Goal: Communication & Community: Answer question/provide support

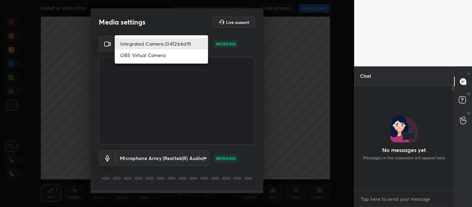
scroll to position [45, 97]
click at [198, 44] on body "1 2 3 4 5 6 7 C X Z C X Z E E Erase all H H कादम्बरी का सामान्य परिचय WAS SCHED…" at bounding box center [236, 103] width 472 height 207
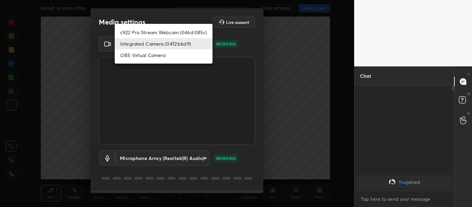
click at [180, 31] on li "c922 Pro Stream Webcam (046d:085c)" at bounding box center [164, 32] width 98 height 11
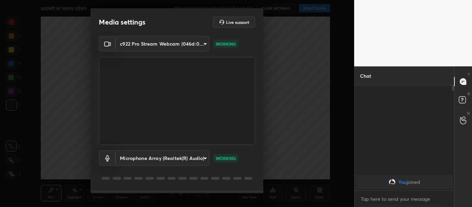
type input "2032d0c63f52b2b33f9226bbb975a30ffb84fc568a41e433d9f942c76813843a"
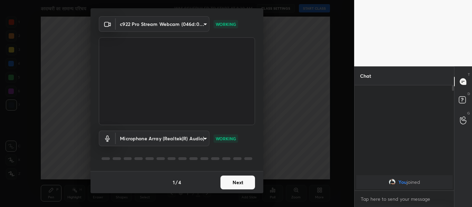
click at [246, 183] on button "Next" at bounding box center [237, 182] width 35 height 14
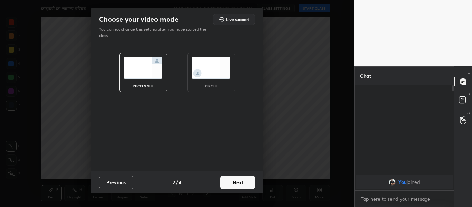
click at [214, 71] on img at bounding box center [211, 68] width 39 height 22
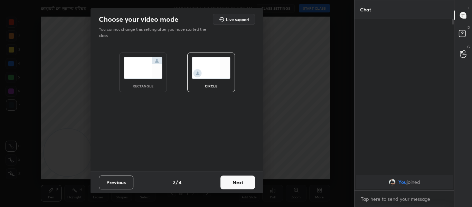
click at [242, 188] on button "Next" at bounding box center [237, 182] width 35 height 14
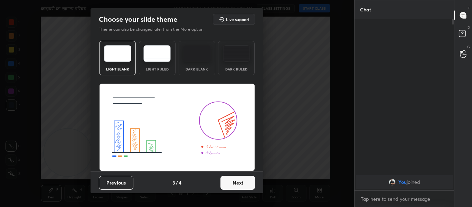
scroll to position [0, 0]
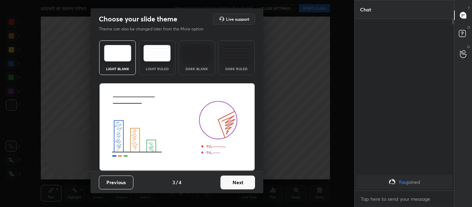
click at [234, 185] on button "Next" at bounding box center [237, 182] width 35 height 14
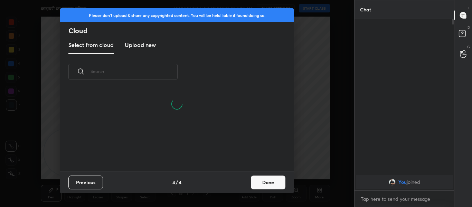
click at [138, 48] on h3 "Upload new" at bounding box center [140, 45] width 31 height 8
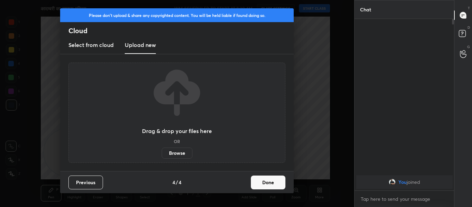
click at [176, 151] on label "Browse" at bounding box center [177, 152] width 31 height 11
click at [162, 151] on input "Browse" at bounding box center [162, 152] width 0 height 11
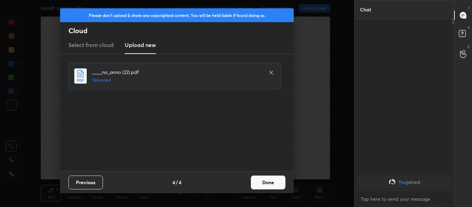
click at [268, 180] on button "Done" at bounding box center [268, 182] width 35 height 14
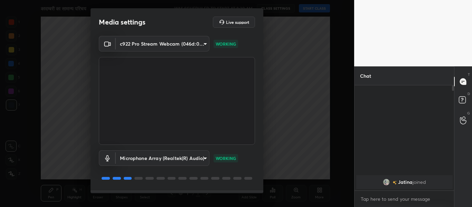
scroll to position [20, 0]
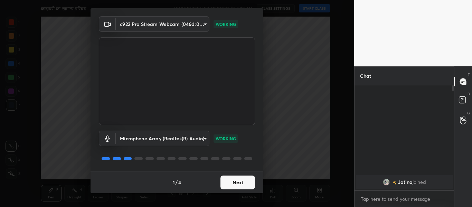
click at [224, 187] on button "Next" at bounding box center [237, 182] width 35 height 14
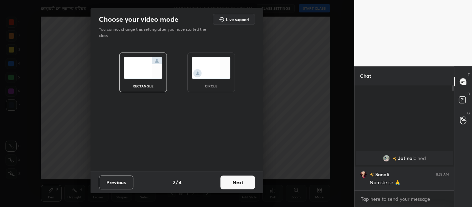
scroll to position [0, 0]
click at [213, 67] on img at bounding box center [211, 68] width 39 height 22
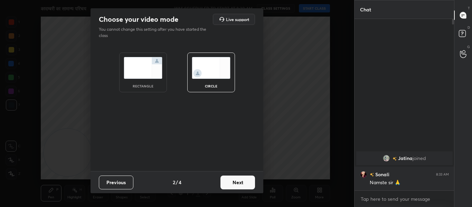
click at [237, 184] on button "Next" at bounding box center [237, 182] width 35 height 14
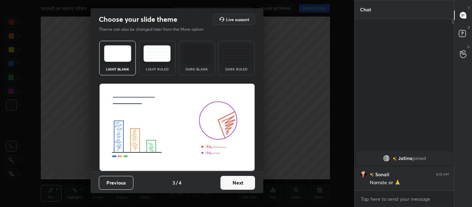
click at [236, 185] on button "Next" at bounding box center [237, 183] width 35 height 14
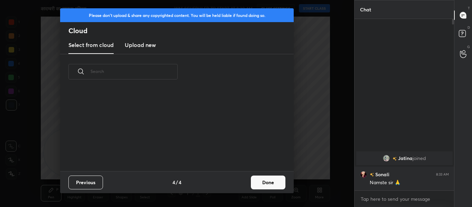
scroll to position [82, 222]
click at [142, 46] on h3 "Upload new" at bounding box center [140, 45] width 31 height 8
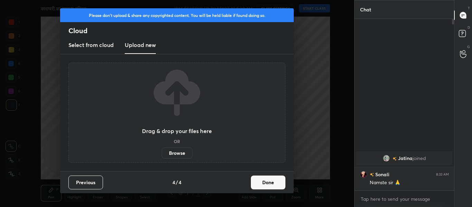
click at [179, 157] on label "Browse" at bounding box center [177, 152] width 31 height 11
click at [162, 157] on input "Browse" at bounding box center [162, 152] width 0 height 11
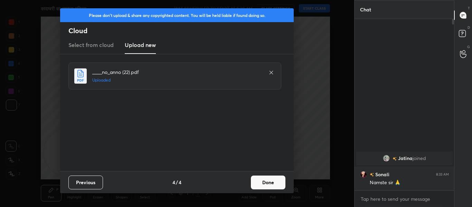
click at [278, 186] on button "Done" at bounding box center [268, 182] width 35 height 14
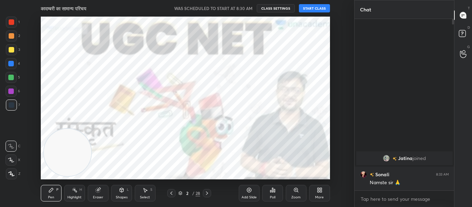
click at [207, 195] on icon at bounding box center [207, 193] width 6 height 6
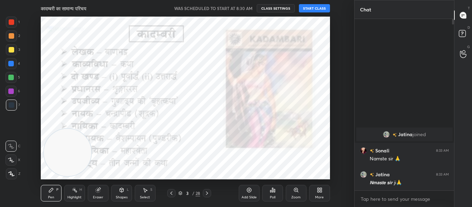
click at [170, 194] on icon at bounding box center [172, 193] width 6 height 6
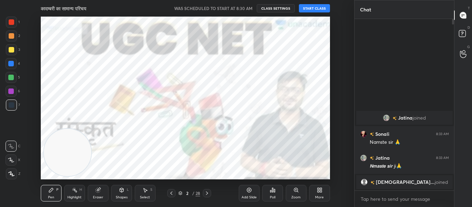
click at [312, 8] on button "START CLASS" at bounding box center [314, 8] width 31 height 8
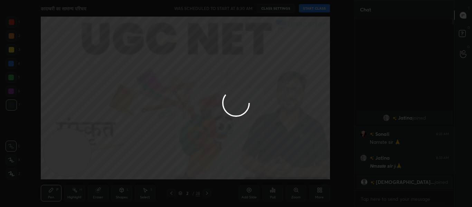
type textarea "x"
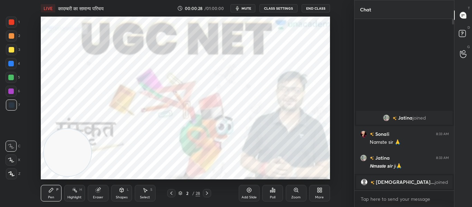
click at [239, 6] on icon "button" at bounding box center [238, 9] width 6 height 6
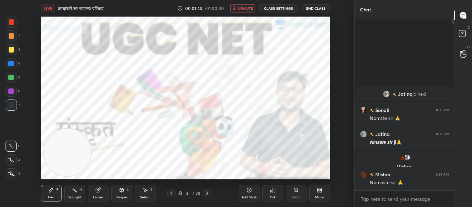
click at [316, 193] on div "More" at bounding box center [319, 193] width 21 height 17
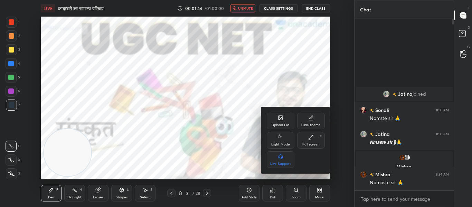
click at [286, 121] on div "Upload File" at bounding box center [281, 121] width 28 height 17
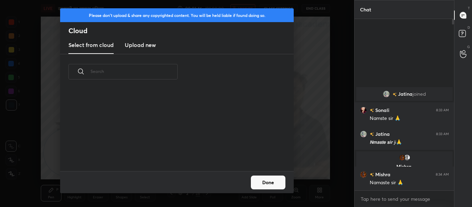
click at [157, 46] on div "Select from cloud Upload new" at bounding box center [176, 45] width 233 height 17
click at [153, 46] on h3 "Upload new" at bounding box center [140, 45] width 31 height 8
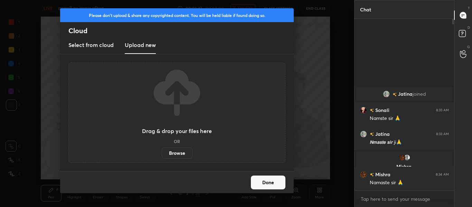
click at [181, 156] on label "Browse" at bounding box center [177, 152] width 31 height 11
click at [162, 156] on input "Browse" at bounding box center [162, 152] width 0 height 11
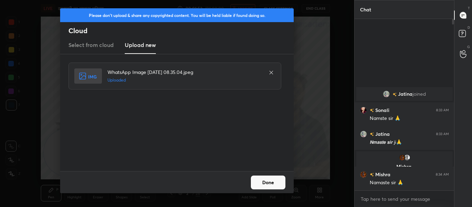
click at [265, 182] on button "Done" at bounding box center [268, 182] width 35 height 14
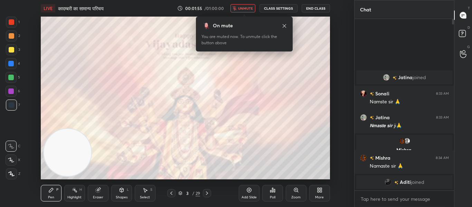
click at [242, 9] on span "unmute" at bounding box center [245, 8] width 15 height 5
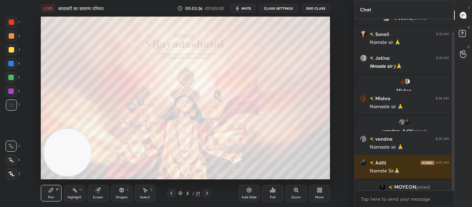
scroll to position [14, 0]
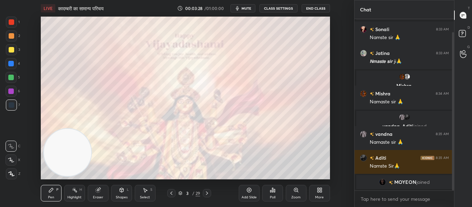
click at [251, 8] on span "mute" at bounding box center [246, 8] width 10 height 5
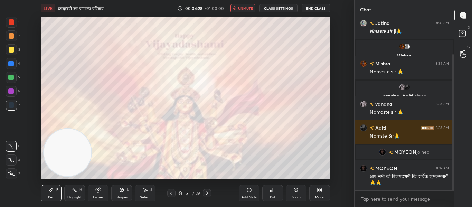
click at [246, 11] on button "unmute" at bounding box center [242, 8] width 25 height 8
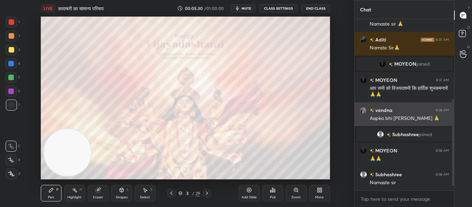
scroll to position [165, 0]
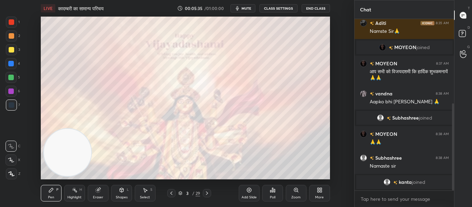
click at [10, 21] on div at bounding box center [12, 22] width 6 height 6
click at [8, 51] on div at bounding box center [11, 49] width 11 height 11
click at [9, 178] on div at bounding box center [11, 173] width 11 height 11
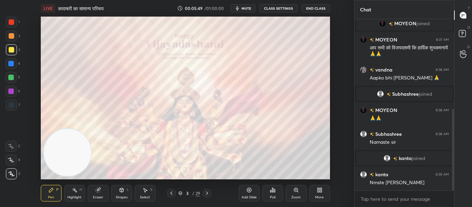
click at [171, 193] on icon at bounding box center [171, 192] width 2 height 3
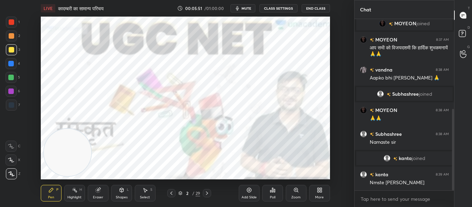
click at [206, 192] on icon at bounding box center [207, 193] width 6 height 6
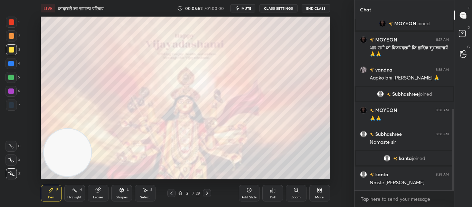
click at [205, 192] on icon at bounding box center [207, 193] width 6 height 6
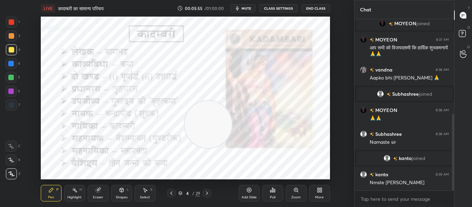
scroll to position [213, 0]
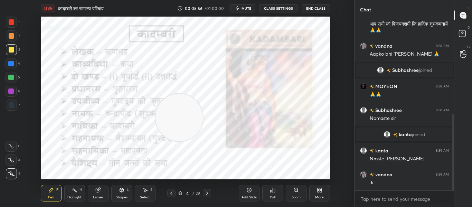
drag, startPoint x: 67, startPoint y: 150, endPoint x: 179, endPoint y: 115, distance: 116.9
click at [179, 115] on video at bounding box center [178, 117] width 47 height 47
click at [11, 20] on div at bounding box center [12, 22] width 6 height 6
click at [128, 189] on div "L" at bounding box center [128, 189] width 2 height 3
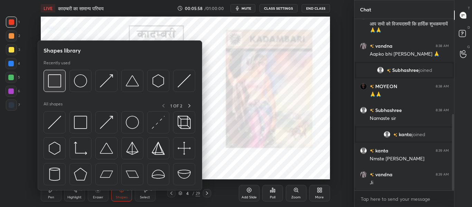
click at [59, 80] on img at bounding box center [54, 80] width 13 height 13
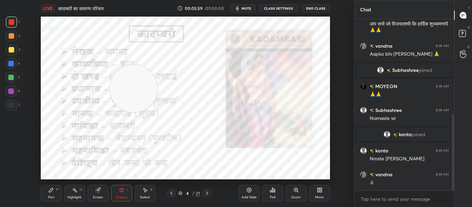
drag, startPoint x: 184, startPoint y: 126, endPoint x: 127, endPoint y: 92, distance: 66.8
click at [124, 92] on video at bounding box center [133, 88] width 47 height 47
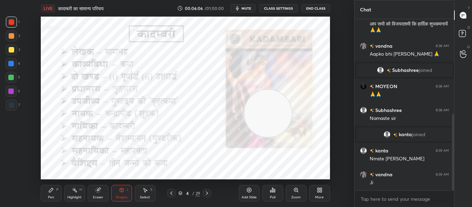
drag, startPoint x: 116, startPoint y: 88, endPoint x: 265, endPoint y: 119, distance: 152.1
click at [265, 119] on video at bounding box center [267, 113] width 47 height 47
click at [13, 109] on div at bounding box center [11, 104] width 11 height 11
click at [11, 62] on div at bounding box center [11, 64] width 6 height 6
click at [15, 20] on div at bounding box center [11, 22] width 11 height 11
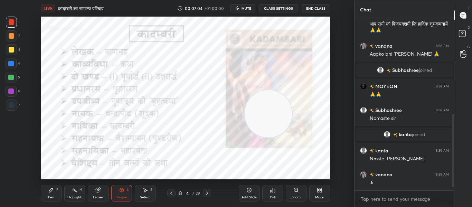
scroll to position [230, 0]
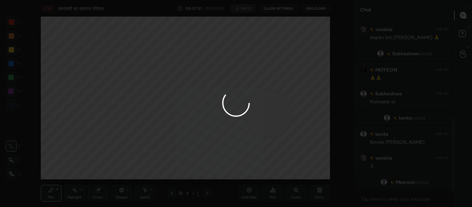
click at [343, 45] on div at bounding box center [236, 103] width 472 height 207
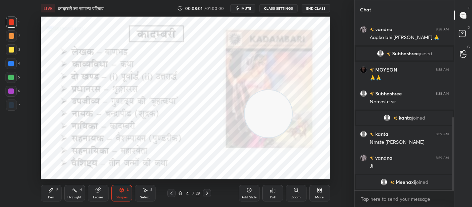
click at [209, 192] on icon at bounding box center [207, 193] width 6 height 6
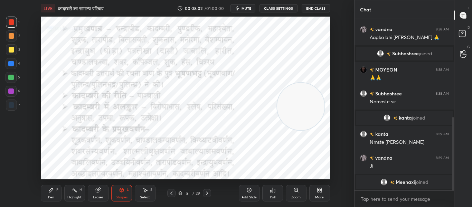
drag, startPoint x: 269, startPoint y: 119, endPoint x: 301, endPoint y: 112, distance: 33.3
click at [301, 112] on video at bounding box center [300, 106] width 47 height 47
drag, startPoint x: 8, startPoint y: 108, endPoint x: 11, endPoint y: 103, distance: 5.7
click at [9, 105] on div at bounding box center [11, 104] width 11 height 11
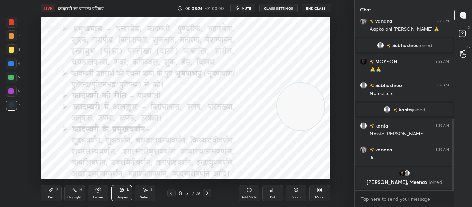
click at [98, 196] on div "Eraser" at bounding box center [98, 196] width 10 height 3
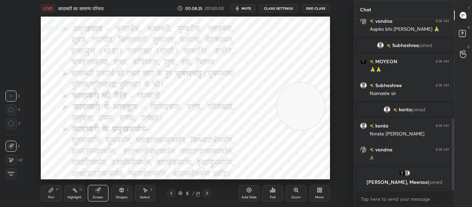
click at [12, 121] on icon at bounding box center [11, 124] width 6 height 6
click at [121, 198] on div "Shapes" at bounding box center [122, 196] width 12 height 3
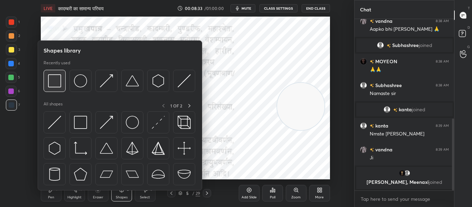
click at [47, 78] on div at bounding box center [55, 81] width 22 height 22
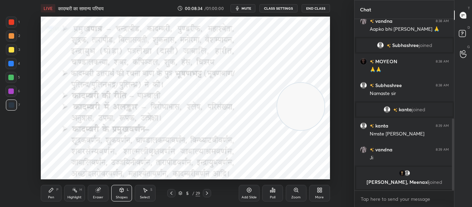
click at [13, 24] on div at bounding box center [12, 22] width 6 height 6
click at [208, 190] on icon at bounding box center [207, 193] width 6 height 6
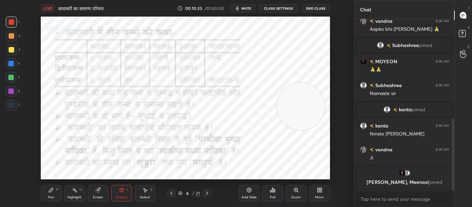
click at [252, 174] on div "LIVE कादम्बरी का सामान्य परिचय 00:10:33 / 01:00:00 mute CLASS SETTINGS End Clas…" at bounding box center [185, 103] width 326 height 207
click at [10, 102] on div at bounding box center [11, 104] width 11 height 11
click at [17, 20] on div at bounding box center [11, 22] width 11 height 11
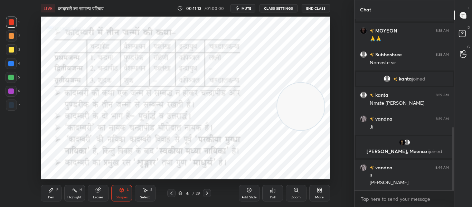
scroll to position [293, 0]
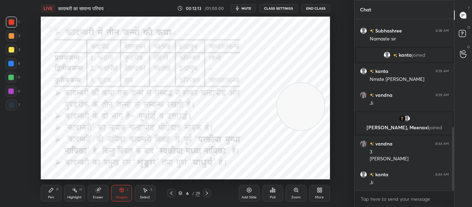
click at [207, 192] on icon at bounding box center [207, 192] width 2 height 3
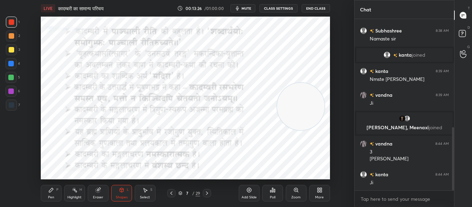
click at [208, 192] on icon at bounding box center [207, 193] width 6 height 6
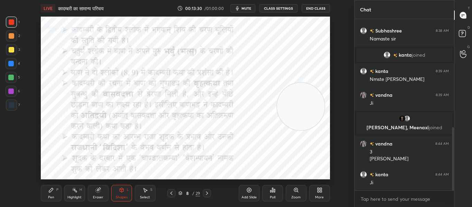
click at [246, 174] on div "LIVE कादम्बरी का सामान्य परिचय 00:13:30 / 01:00:00 mute CLASS SETTINGS End Clas…" at bounding box center [185, 103] width 326 height 207
click at [10, 109] on div at bounding box center [11, 104] width 11 height 11
click at [9, 22] on div at bounding box center [12, 22] width 6 height 6
click at [205, 194] on icon at bounding box center [207, 193] width 6 height 6
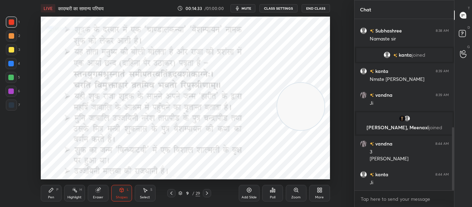
drag, startPoint x: 9, startPoint y: 109, endPoint x: 23, endPoint y: 97, distance: 18.6
click at [10, 108] on div at bounding box center [11, 104] width 11 height 11
click at [12, 20] on div at bounding box center [12, 22] width 6 height 6
drag, startPoint x: 207, startPoint y: 193, endPoint x: 209, endPoint y: 180, distance: 13.2
click at [208, 193] on icon at bounding box center [207, 193] width 6 height 6
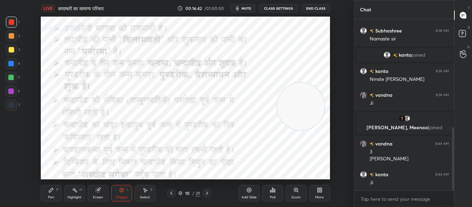
click at [207, 193] on icon at bounding box center [207, 193] width 6 height 6
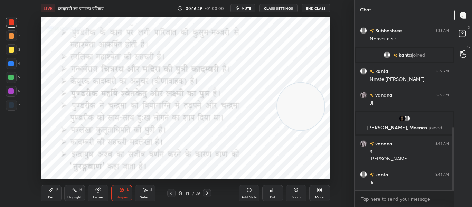
click at [11, 106] on div at bounding box center [12, 105] width 6 height 6
click at [13, 62] on div at bounding box center [11, 64] width 6 height 6
click at [10, 25] on div at bounding box center [12, 22] width 6 height 6
click at [204, 191] on icon at bounding box center [207, 193] width 6 height 6
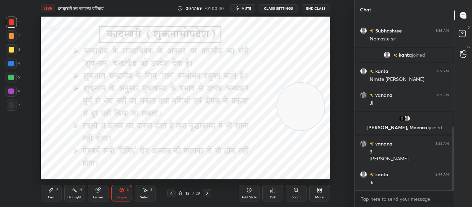
drag, startPoint x: 7, startPoint y: 107, endPoint x: 37, endPoint y: 84, distance: 37.4
click at [10, 106] on div at bounding box center [11, 104] width 11 height 11
click at [16, 22] on div at bounding box center [11, 22] width 11 height 11
click at [208, 194] on icon at bounding box center [207, 193] width 6 height 6
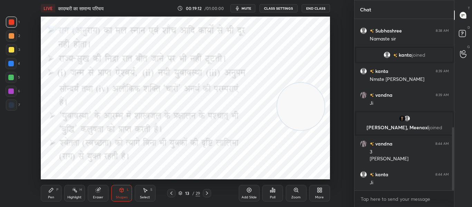
click at [204, 191] on icon at bounding box center [207, 193] width 6 height 6
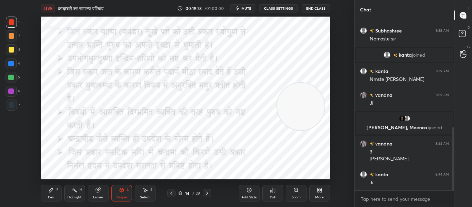
click at [203, 192] on div at bounding box center [207, 193] width 8 height 8
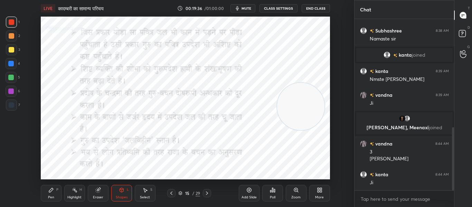
scroll to position [316, 0]
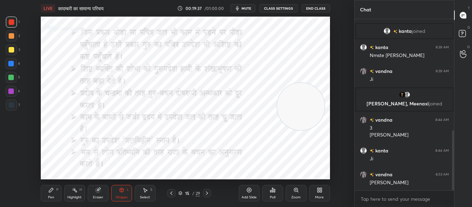
click at [269, 189] on div "Poll" at bounding box center [272, 193] width 21 height 17
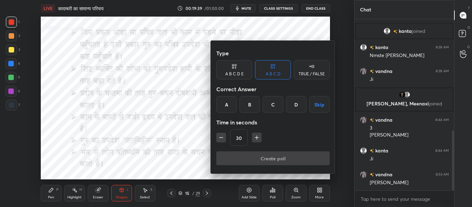
click at [304, 70] on div "TRUE / FALSE" at bounding box center [312, 69] width 36 height 19
click at [240, 103] on div "True" at bounding box center [234, 104] width 36 height 17
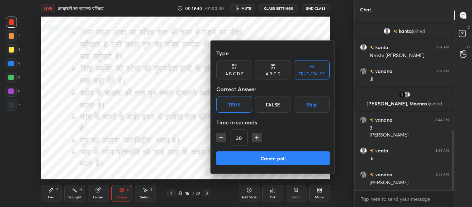
click at [257, 135] on icon "button" at bounding box center [256, 137] width 7 height 7
type input "45"
click at [242, 157] on button "Create poll" at bounding box center [272, 158] width 113 height 14
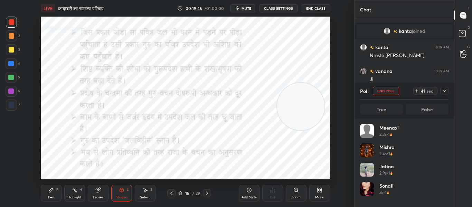
scroll to position [81, 86]
click at [385, 88] on button "End Poll" at bounding box center [386, 91] width 26 height 8
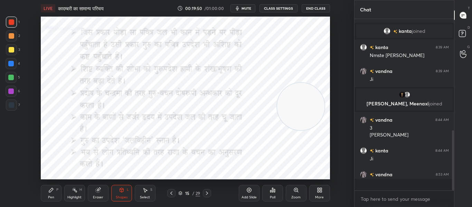
scroll to position [112, 97]
click at [268, 189] on div "Poll" at bounding box center [272, 193] width 21 height 17
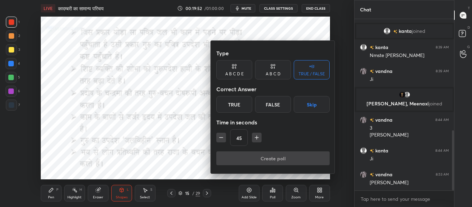
click at [228, 104] on div "True" at bounding box center [234, 104] width 36 height 17
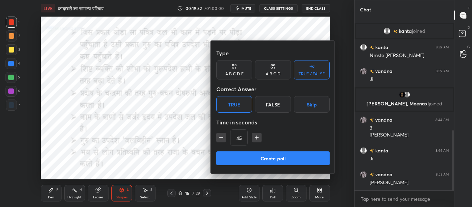
click at [249, 155] on button "Create poll" at bounding box center [272, 158] width 113 height 14
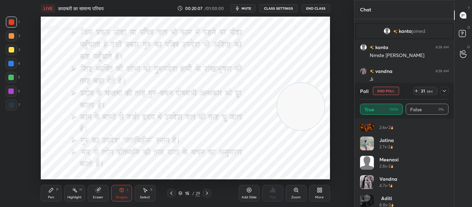
scroll to position [0, 0]
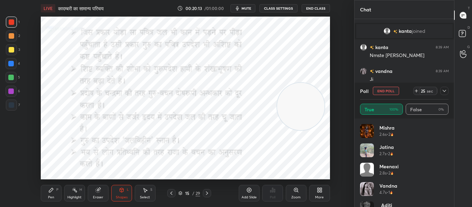
click at [206, 193] on icon at bounding box center [207, 193] width 6 height 6
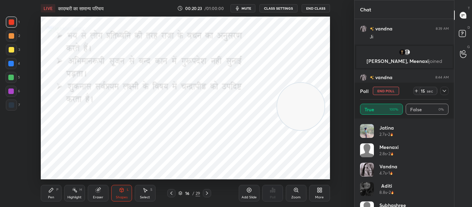
scroll to position [53, 0]
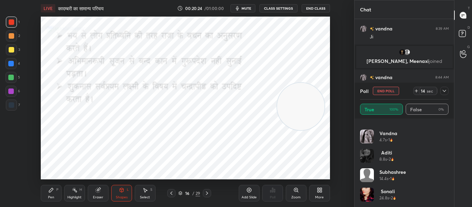
click at [441, 90] on div at bounding box center [444, 91] width 8 height 8
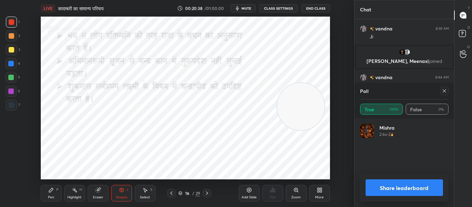
scroll to position [2, 2]
click at [206, 196] on div at bounding box center [207, 193] width 8 height 8
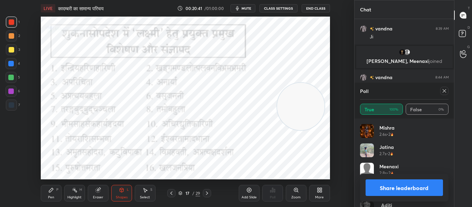
click at [447, 91] on div at bounding box center [444, 91] width 8 height 8
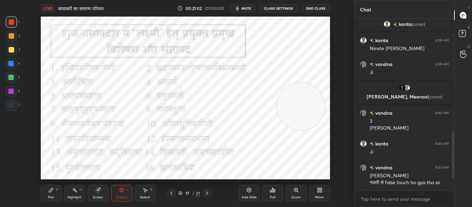
click at [10, 109] on div at bounding box center [11, 104] width 11 height 11
click at [13, 22] on div at bounding box center [12, 22] width 6 height 6
click at [14, 102] on div at bounding box center [11, 104] width 11 height 11
click at [12, 21] on div at bounding box center [12, 22] width 6 height 6
click at [210, 192] on div at bounding box center [207, 193] width 8 height 8
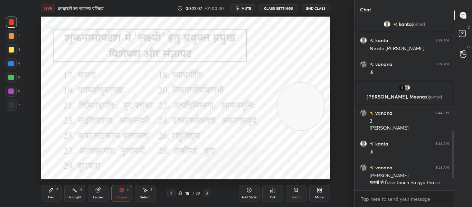
click at [12, 106] on div at bounding box center [12, 105] width 6 height 6
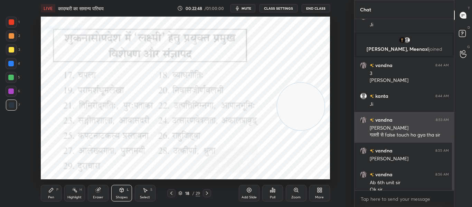
scroll to position [378, 0]
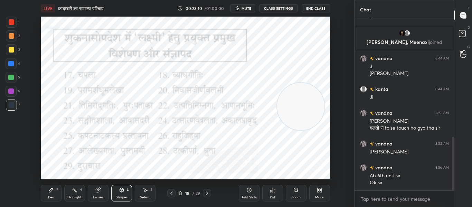
click at [240, 6] on icon "button" at bounding box center [238, 9] width 6 height 6
click at [247, 10] on span "unmute" at bounding box center [245, 8] width 15 height 5
drag, startPoint x: 209, startPoint y: 194, endPoint x: 225, endPoint y: 183, distance: 19.4
click at [210, 194] on icon at bounding box center [207, 193] width 6 height 6
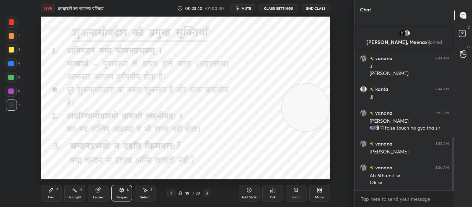
drag, startPoint x: 292, startPoint y: 111, endPoint x: 298, endPoint y: 112, distance: 6.3
click at [298, 112] on video at bounding box center [305, 107] width 47 height 47
click at [13, 23] on div at bounding box center [12, 22] width 6 height 6
drag, startPoint x: 11, startPoint y: 62, endPoint x: 31, endPoint y: 50, distance: 23.1
click at [12, 62] on div at bounding box center [11, 64] width 6 height 6
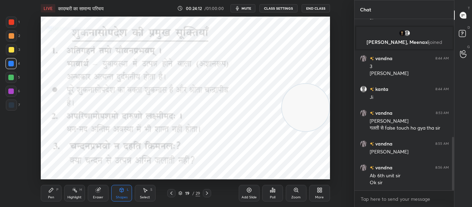
click at [16, 21] on div at bounding box center [11, 22] width 11 height 11
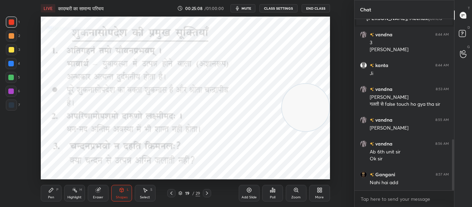
click at [207, 192] on icon at bounding box center [207, 192] width 2 height 3
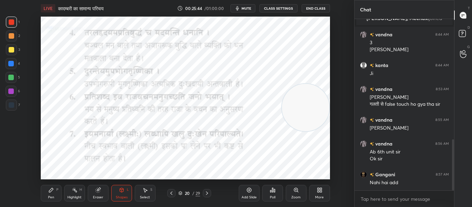
click at [207, 195] on icon at bounding box center [207, 193] width 6 height 6
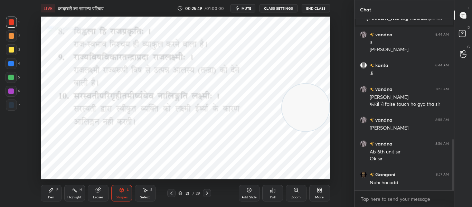
click at [11, 102] on div at bounding box center [12, 105] width 6 height 6
click at [11, 64] on div at bounding box center [11, 64] width 6 height 6
click at [12, 20] on div at bounding box center [12, 22] width 6 height 6
drag, startPoint x: 207, startPoint y: 193, endPoint x: 207, endPoint y: 181, distance: 12.8
click at [207, 193] on icon at bounding box center [207, 193] width 6 height 6
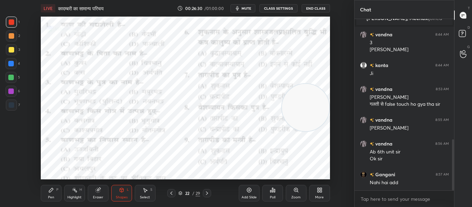
click at [174, 192] on icon at bounding box center [172, 193] width 6 height 6
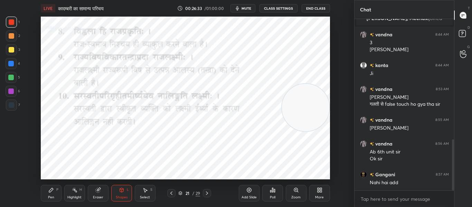
drag, startPoint x: 206, startPoint y: 195, endPoint x: 208, endPoint y: 182, distance: 13.2
click at [207, 194] on icon at bounding box center [207, 193] width 6 height 6
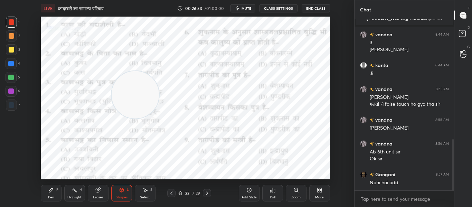
drag, startPoint x: 304, startPoint y: 123, endPoint x: 134, endPoint y: 110, distance: 170.8
click at [134, 110] on video at bounding box center [135, 94] width 47 height 47
click at [297, 192] on icon at bounding box center [296, 190] width 6 height 6
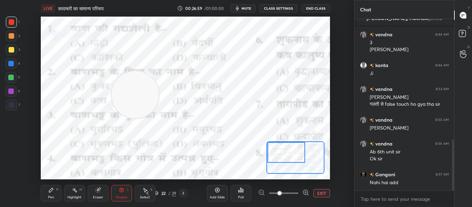
drag, startPoint x: 309, startPoint y: 160, endPoint x: 285, endPoint y: 150, distance: 26.7
click at [285, 150] on div at bounding box center [286, 152] width 38 height 21
drag, startPoint x: 136, startPoint y: 92, endPoint x: 276, endPoint y: 152, distance: 151.7
click at [290, 85] on video at bounding box center [287, 87] width 47 height 47
click at [245, 193] on div "Poll" at bounding box center [240, 193] width 21 height 17
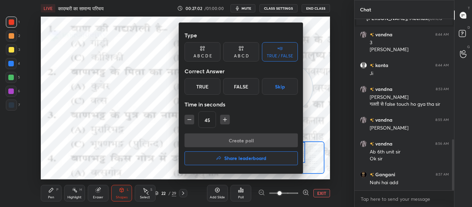
click at [242, 48] on icon at bounding box center [242, 47] width 2 height 2
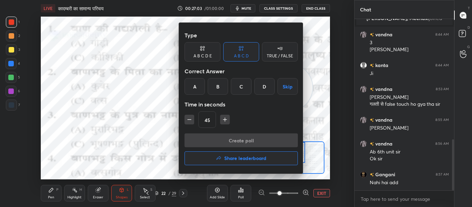
click at [269, 87] on div "D" at bounding box center [264, 86] width 20 height 17
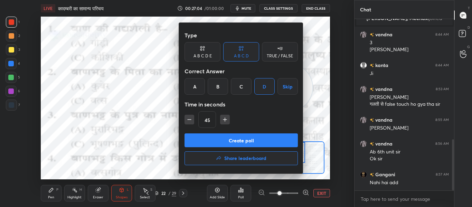
click at [242, 141] on button "Create poll" at bounding box center [240, 140] width 113 height 14
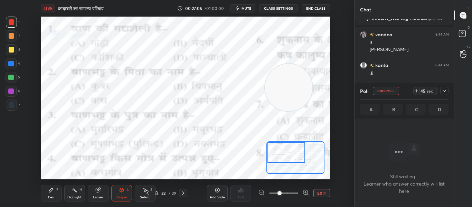
scroll to position [76, 97]
drag, startPoint x: 11, startPoint y: 107, endPoint x: 35, endPoint y: 45, distance: 67.2
click at [11, 107] on div at bounding box center [12, 105] width 6 height 6
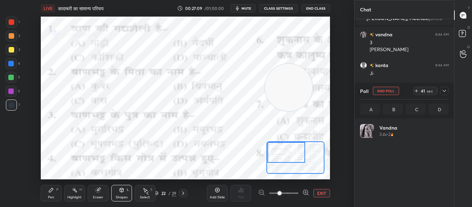
scroll to position [81, 86]
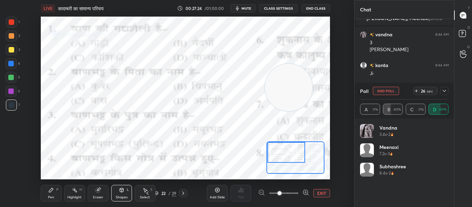
click at [443, 94] on div at bounding box center [444, 91] width 8 height 8
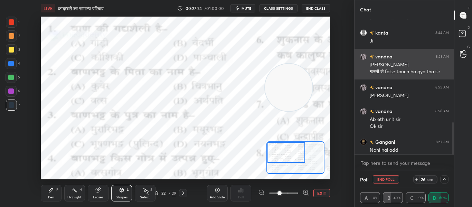
scroll to position [437, 0]
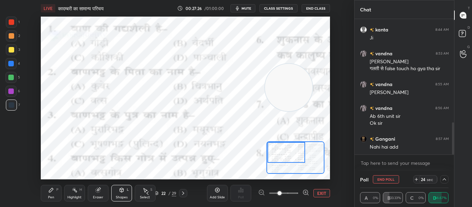
click at [446, 180] on icon at bounding box center [444, 179] width 6 height 6
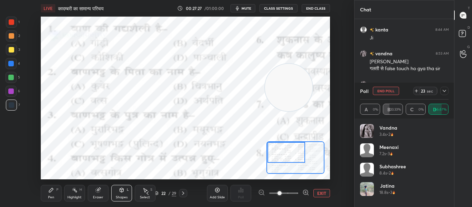
scroll to position [81, 86]
click at [11, 23] on div at bounding box center [12, 22] width 6 height 6
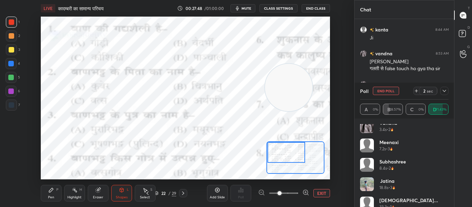
scroll to position [0, 0]
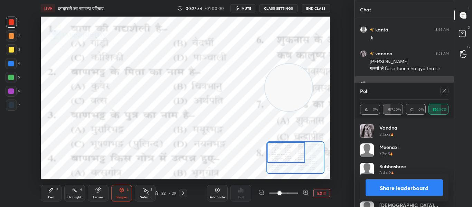
click at [444, 90] on icon at bounding box center [444, 91] width 6 height 6
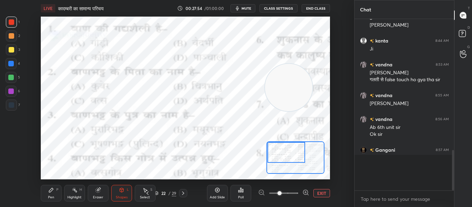
scroll to position [405, 0]
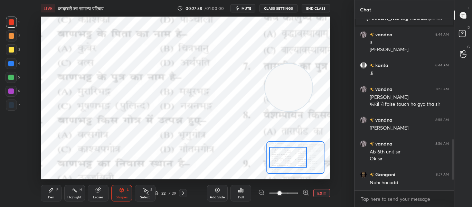
drag, startPoint x: 287, startPoint y: 152, endPoint x: 289, endPoint y: 156, distance: 5.1
click at [289, 156] on div at bounding box center [288, 157] width 38 height 21
click at [249, 186] on div "Poll" at bounding box center [240, 193] width 21 height 17
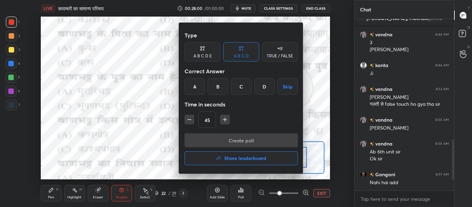
click at [224, 84] on div "B" at bounding box center [218, 86] width 20 height 17
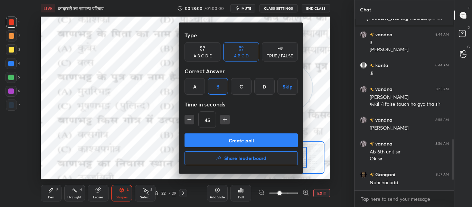
click at [230, 143] on button "Create poll" at bounding box center [240, 140] width 113 height 14
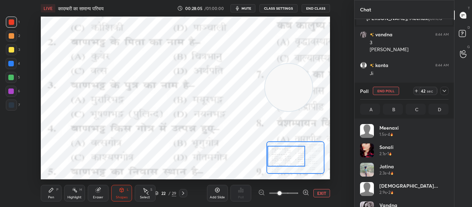
drag, startPoint x: 290, startPoint y: 156, endPoint x: 281, endPoint y: 155, distance: 9.4
click at [281, 155] on div at bounding box center [286, 156] width 38 height 21
click at [246, 10] on span "mute" at bounding box center [246, 8] width 10 height 5
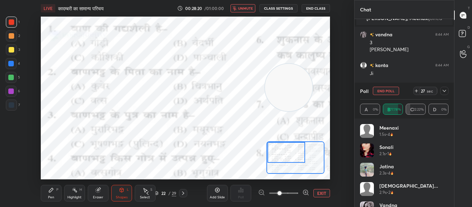
drag, startPoint x: 285, startPoint y: 159, endPoint x: 283, endPoint y: 154, distance: 5.0
click at [283, 154] on div at bounding box center [286, 152] width 38 height 21
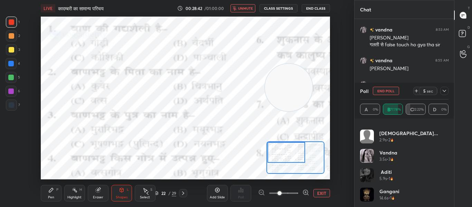
click at [442, 88] on div at bounding box center [444, 91] width 8 height 8
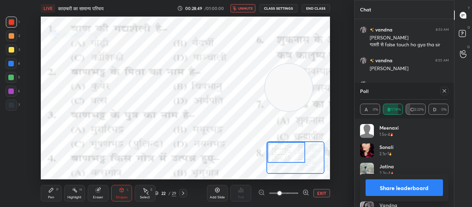
click at [445, 93] on icon at bounding box center [444, 91] width 6 height 6
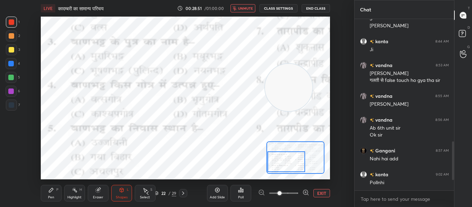
drag, startPoint x: 289, startPoint y: 153, endPoint x: 288, endPoint y: 162, distance: 8.7
click at [287, 163] on div at bounding box center [286, 161] width 38 height 21
click at [236, 191] on div "Poll" at bounding box center [240, 193] width 21 height 17
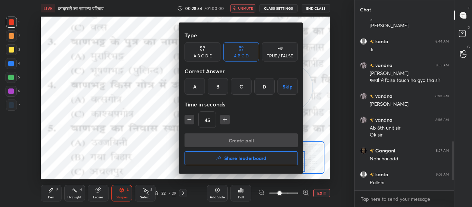
click at [243, 86] on div "C" at bounding box center [241, 86] width 20 height 17
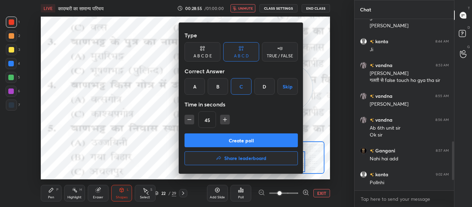
click at [239, 143] on button "Create poll" at bounding box center [240, 140] width 113 height 14
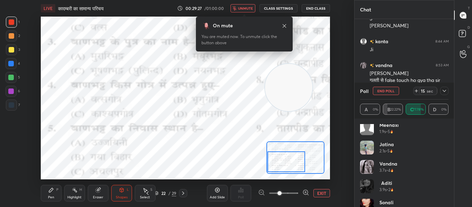
scroll to position [0, 0]
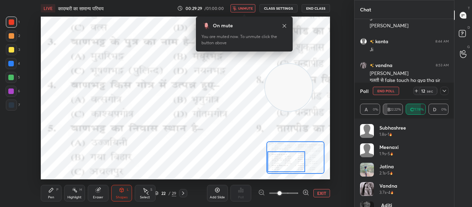
drag, startPoint x: 445, startPoint y: 90, endPoint x: 441, endPoint y: 83, distance: 7.7
click at [445, 89] on icon at bounding box center [444, 91] width 6 height 6
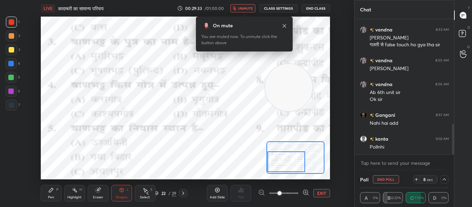
click at [446, 179] on icon at bounding box center [444, 179] width 6 height 6
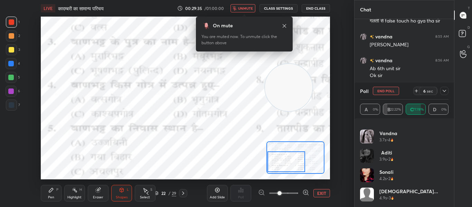
click at [447, 92] on div at bounding box center [444, 91] width 8 height 8
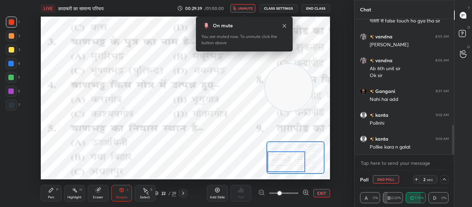
click at [245, 8] on span "unmute" at bounding box center [245, 8] width 15 height 5
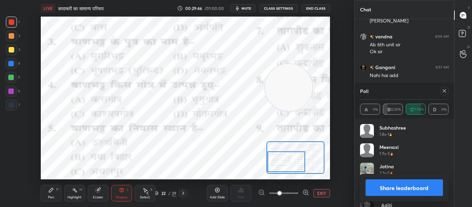
click at [444, 93] on icon at bounding box center [444, 91] width 6 height 6
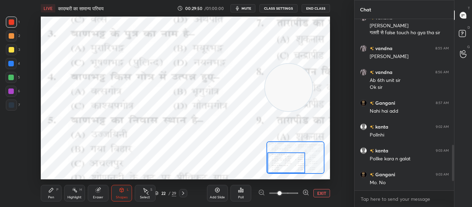
drag, startPoint x: 289, startPoint y: 156, endPoint x: 287, endPoint y: 160, distance: 4.2
click at [287, 160] on div at bounding box center [286, 162] width 38 height 21
click at [242, 192] on icon at bounding box center [242, 190] width 1 height 3
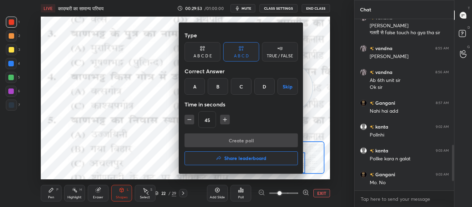
click at [195, 88] on div "A" at bounding box center [194, 86] width 20 height 17
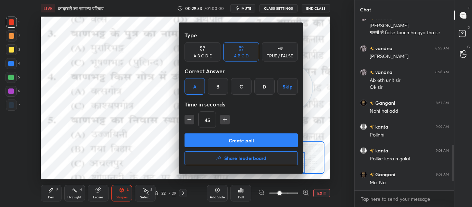
click at [214, 140] on button "Create poll" at bounding box center [240, 140] width 113 height 14
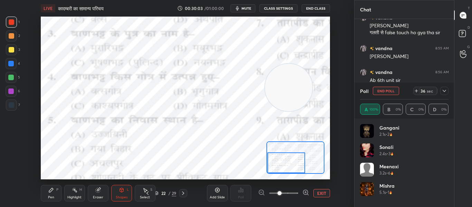
click at [239, 9] on icon "button" at bounding box center [237, 8] width 3 height 4
click at [445, 92] on icon at bounding box center [443, 91] width 3 height 2
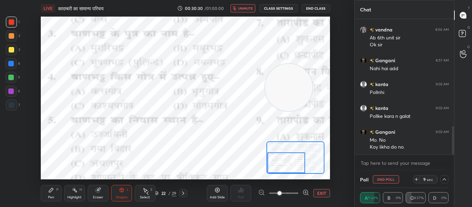
click at [250, 8] on span "unmute" at bounding box center [245, 8] width 15 height 5
click at [443, 179] on icon at bounding box center [443, 179] width 3 height 2
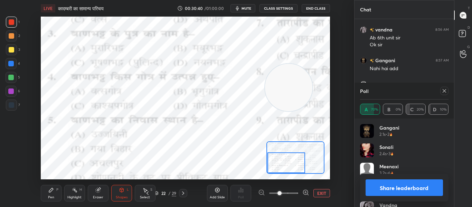
click at [444, 88] on icon at bounding box center [444, 91] width 6 height 6
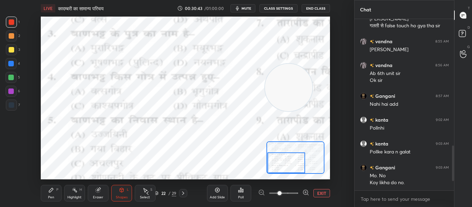
drag, startPoint x: 298, startPoint y: 164, endPoint x: 293, endPoint y: 168, distance: 6.9
click at [293, 168] on div at bounding box center [286, 162] width 38 height 21
click at [238, 195] on div "Poll" at bounding box center [241, 196] width 6 height 3
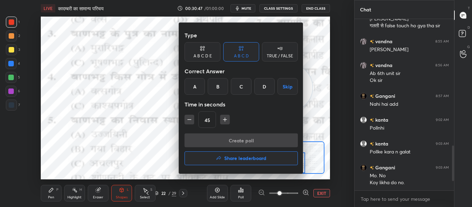
click at [264, 84] on div "D" at bounding box center [264, 86] width 20 height 17
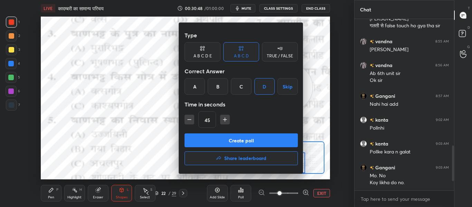
click at [246, 138] on button "Create poll" at bounding box center [240, 140] width 113 height 14
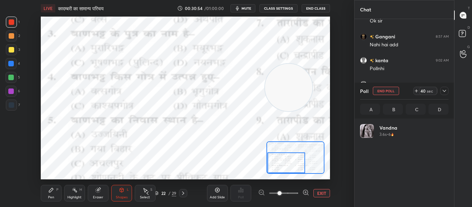
click at [448, 89] on div at bounding box center [444, 91] width 8 height 8
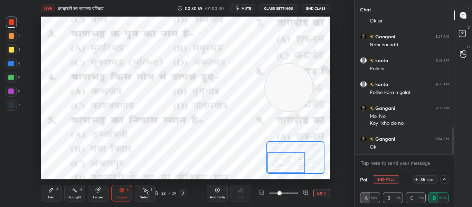
click at [445, 176] on div at bounding box center [444, 179] width 8 height 8
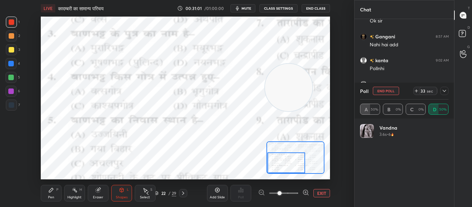
click at [350, 53] on div "1 2 3 4 5 6 7 C X Z C X Z E E Erase all H H LIVE कादम्बरी का सामान्य परिचय 00:3…" at bounding box center [177, 103] width 354 height 207
click at [442, 92] on icon at bounding box center [444, 91] width 6 height 6
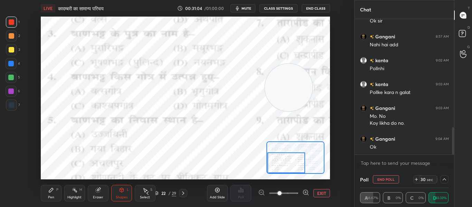
click at [250, 9] on span "mute" at bounding box center [246, 8] width 10 height 5
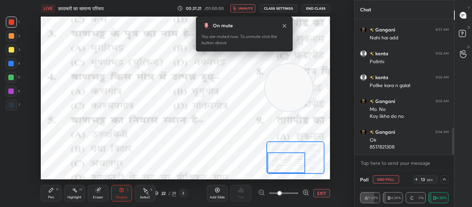
click at [234, 10] on icon "button" at bounding box center [234, 8] width 4 height 4
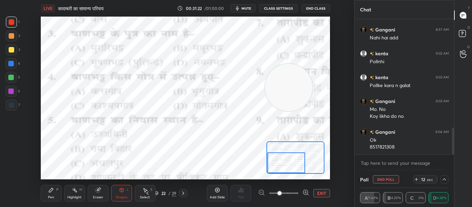
click at [444, 176] on icon at bounding box center [444, 179] width 6 height 6
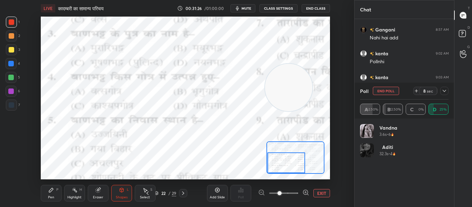
click at [6, 107] on div at bounding box center [11, 104] width 11 height 11
click at [388, 94] on button "End Poll" at bounding box center [386, 91] width 26 height 8
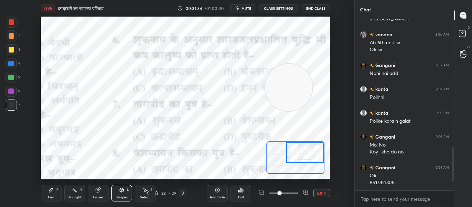
drag, startPoint x: 286, startPoint y: 168, endPoint x: 319, endPoint y: 149, distance: 37.6
click at [319, 149] on div at bounding box center [305, 152] width 38 height 21
drag, startPoint x: 300, startPoint y: 79, endPoint x: 76, endPoint y: 96, distance: 224.8
click at [76, 96] on video at bounding box center [64, 104] width 47 height 47
click at [239, 192] on icon at bounding box center [238, 191] width 1 height 2
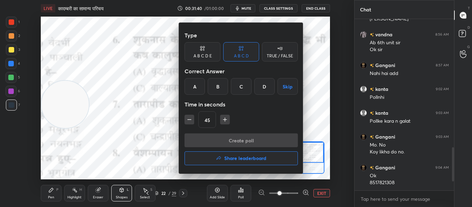
click at [219, 87] on div "B" at bounding box center [218, 86] width 20 height 17
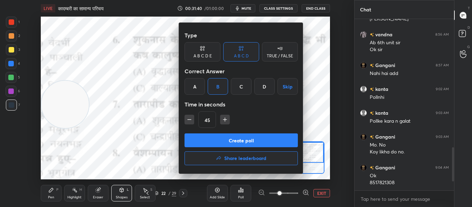
click at [218, 134] on button "Create poll" at bounding box center [240, 140] width 113 height 14
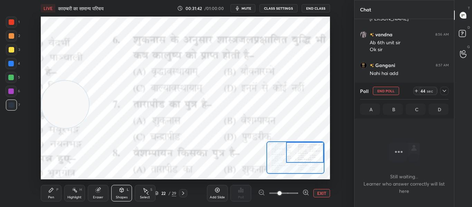
click at [8, 21] on div at bounding box center [11, 22] width 11 height 11
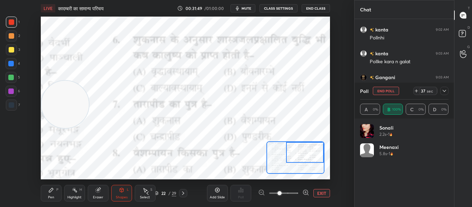
click at [443, 89] on icon at bounding box center [444, 91] width 6 height 6
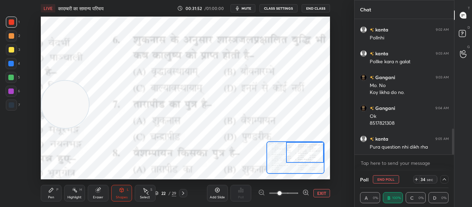
click at [445, 176] on icon at bounding box center [444, 179] width 6 height 6
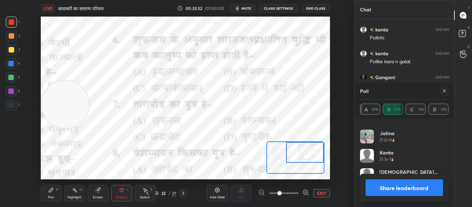
click at [445, 91] on icon at bounding box center [444, 91] width 6 height 6
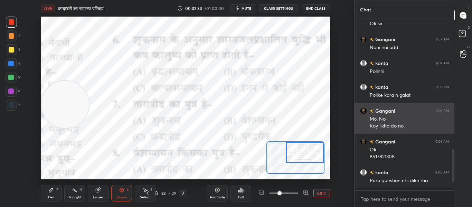
scroll to position [112, 97]
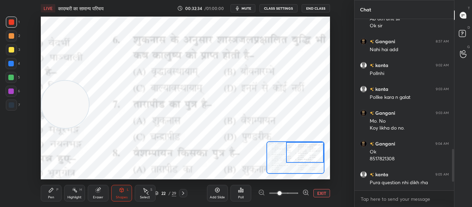
click at [244, 195] on div "Poll" at bounding box center [240, 193] width 21 height 17
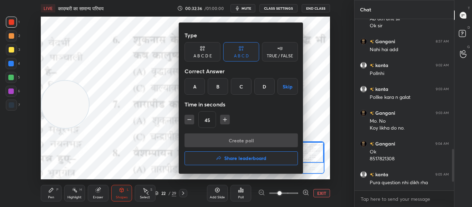
click at [242, 87] on div "C" at bounding box center [241, 86] width 20 height 17
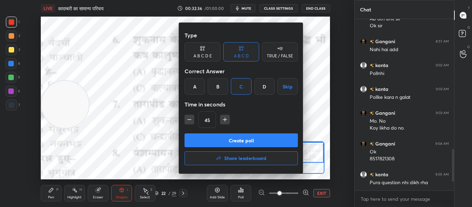
click at [233, 139] on button "Create poll" at bounding box center [240, 140] width 113 height 14
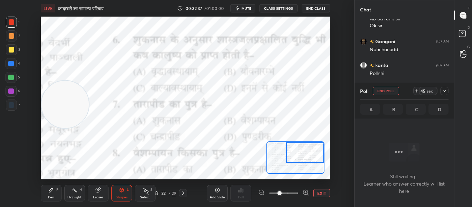
scroll to position [133, 97]
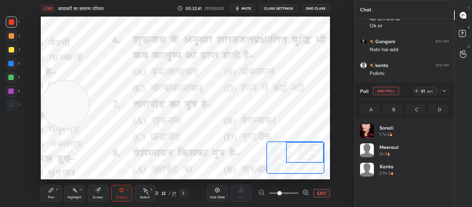
click at [10, 66] on div at bounding box center [11, 64] width 6 height 6
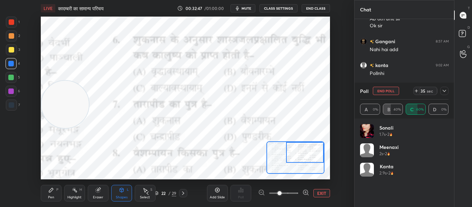
click at [10, 106] on div at bounding box center [12, 105] width 6 height 6
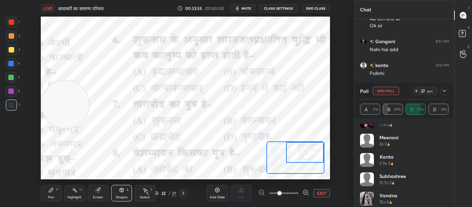
scroll to position [33, 0]
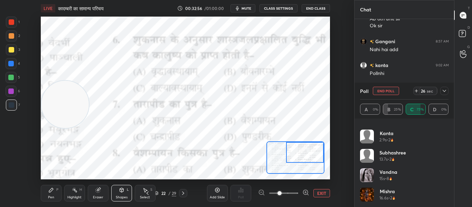
click at [444, 90] on icon at bounding box center [444, 91] width 6 height 6
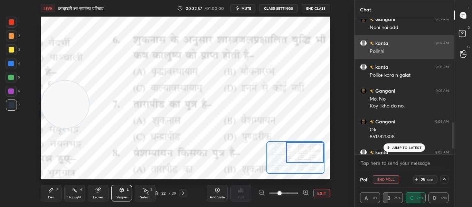
scroll to position [570, 0]
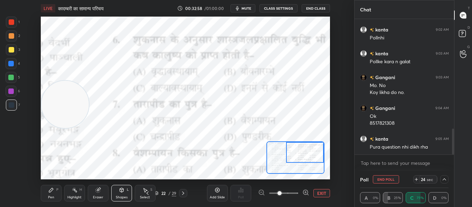
click at [444, 181] on icon at bounding box center [444, 179] width 6 height 6
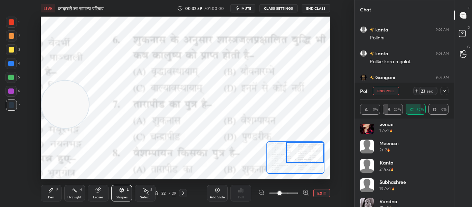
scroll to position [0, 0]
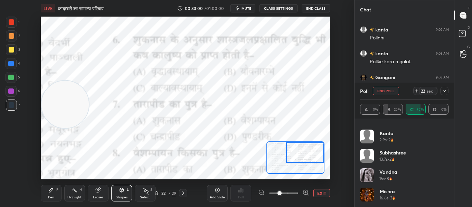
click at [447, 91] on icon at bounding box center [444, 91] width 6 height 6
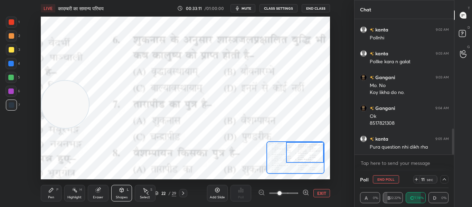
click at [443, 179] on icon at bounding box center [443, 179] width 3 height 2
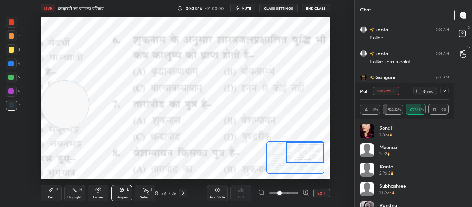
click at [11, 21] on div at bounding box center [12, 22] width 6 height 6
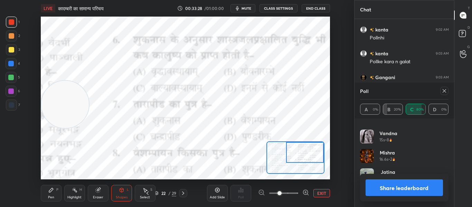
click at [442, 91] on icon at bounding box center [444, 91] width 6 height 6
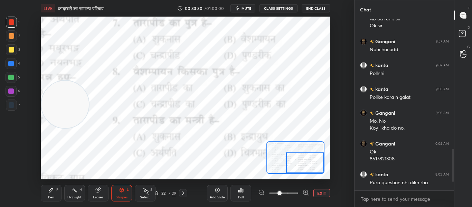
drag, startPoint x: 317, startPoint y: 153, endPoint x: 322, endPoint y: 168, distance: 14.8
click at [322, 168] on div at bounding box center [305, 162] width 38 height 21
click at [246, 193] on div "Poll" at bounding box center [240, 193] width 21 height 17
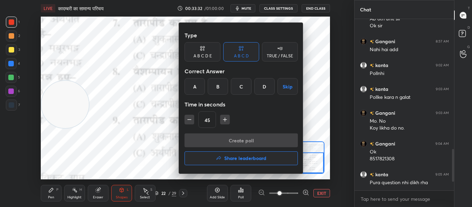
click at [220, 88] on div "B" at bounding box center [218, 86] width 20 height 17
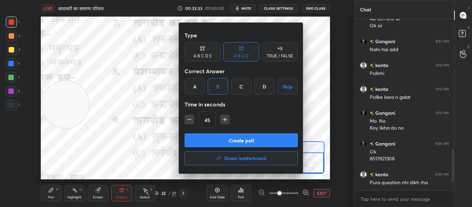
click at [225, 136] on button "Create poll" at bounding box center [240, 140] width 113 height 14
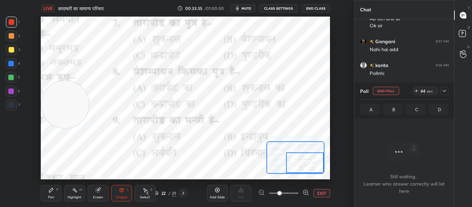
drag, startPoint x: 12, startPoint y: 103, endPoint x: 18, endPoint y: 102, distance: 6.0
click at [16, 103] on div at bounding box center [11, 104] width 11 height 11
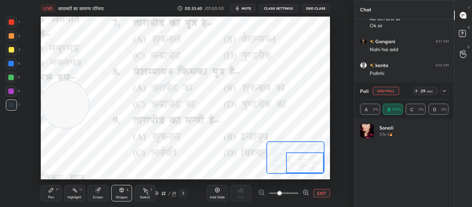
click at [12, 63] on div at bounding box center [11, 64] width 6 height 6
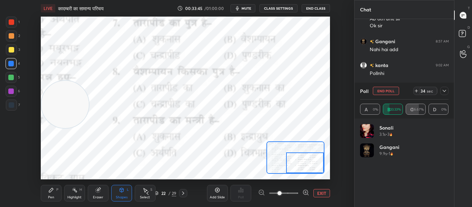
click at [11, 23] on div at bounding box center [12, 22] width 6 height 6
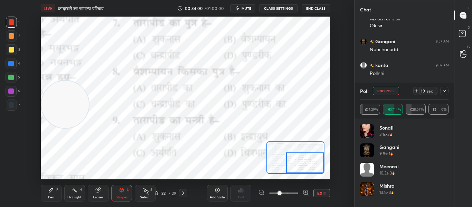
click at [10, 65] on div at bounding box center [11, 64] width 6 height 6
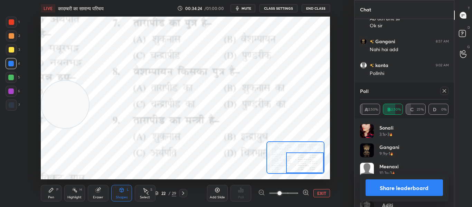
drag, startPoint x: 13, startPoint y: 105, endPoint x: 24, endPoint y: 101, distance: 11.4
click at [14, 105] on div at bounding box center [12, 105] width 6 height 6
click at [445, 89] on icon at bounding box center [444, 91] width 6 height 6
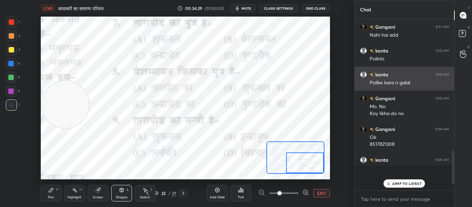
scroll to position [2, 2]
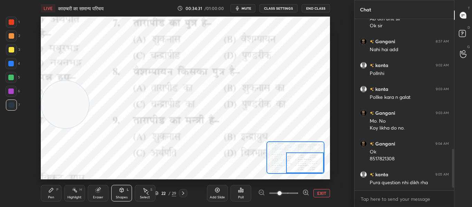
click at [244, 194] on div "Poll" at bounding box center [240, 193] width 21 height 17
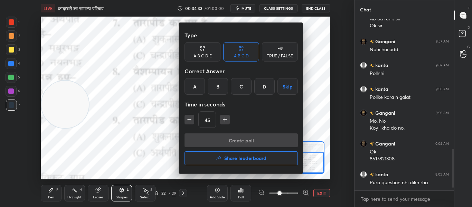
click at [192, 88] on div "A" at bounding box center [194, 86] width 20 height 17
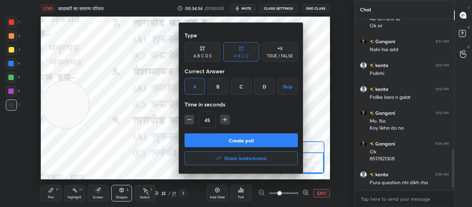
click at [204, 137] on button "Create poll" at bounding box center [240, 140] width 113 height 14
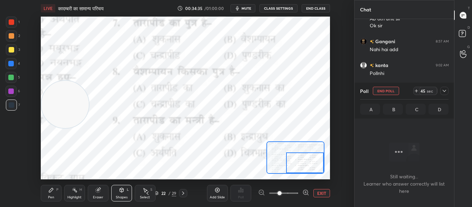
scroll to position [76, 97]
click at [14, 21] on div at bounding box center [12, 22] width 6 height 6
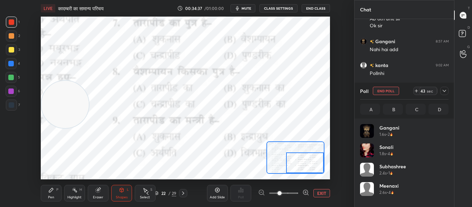
scroll to position [81, 86]
click at [12, 104] on div at bounding box center [12, 105] width 6 height 6
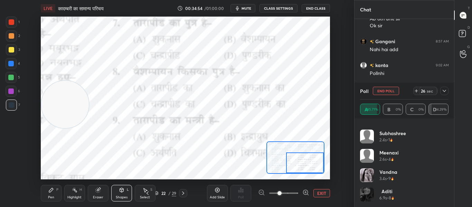
scroll to position [0, 0]
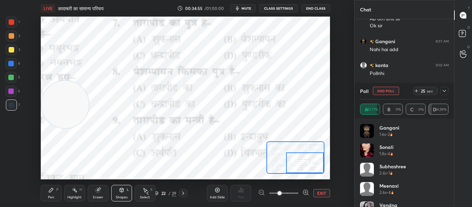
click at [444, 93] on icon at bounding box center [444, 91] width 6 height 6
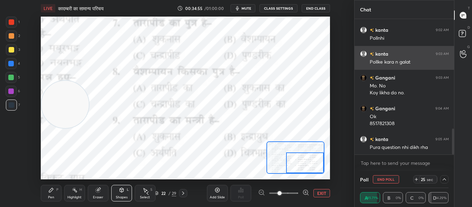
scroll to position [570, 0]
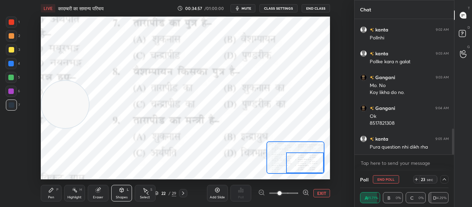
drag, startPoint x: 444, startPoint y: 181, endPoint x: 447, endPoint y: 179, distance: 4.2
click at [445, 181] on icon at bounding box center [444, 179] width 6 height 6
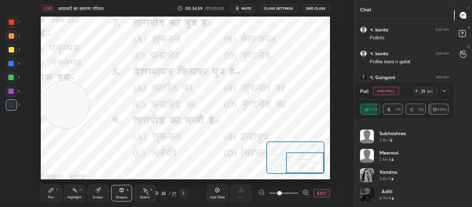
scroll to position [0, 0]
click at [12, 23] on div at bounding box center [12, 22] width 6 height 6
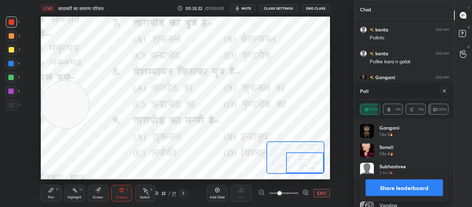
click at [445, 92] on icon at bounding box center [444, 91] width 6 height 6
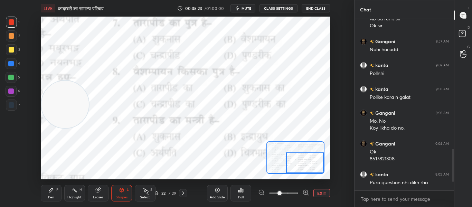
click at [316, 193] on button "EXIT" at bounding box center [321, 193] width 17 height 8
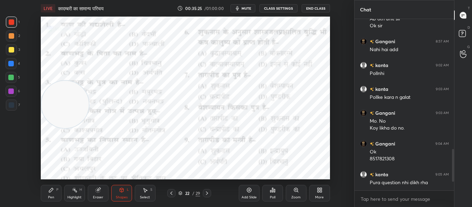
click at [208, 190] on div at bounding box center [207, 193] width 8 height 8
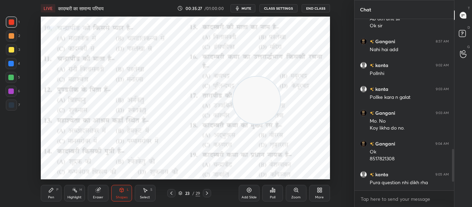
drag, startPoint x: 75, startPoint y: 105, endPoint x: 273, endPoint y: 100, distance: 198.3
click at [273, 100] on video at bounding box center [256, 100] width 47 height 47
drag, startPoint x: 265, startPoint y: 112, endPoint x: 149, endPoint y: 112, distance: 116.7
click at [149, 112] on video at bounding box center [146, 99] width 47 height 47
drag, startPoint x: 162, startPoint y: 101, endPoint x: 277, endPoint y: 94, distance: 115.2
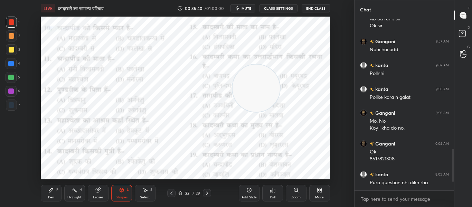
click at [274, 90] on video at bounding box center [255, 88] width 47 height 47
click at [295, 191] on icon at bounding box center [296, 190] width 4 height 4
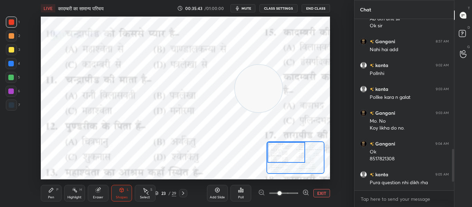
drag, startPoint x: 299, startPoint y: 160, endPoint x: 280, endPoint y: 150, distance: 22.1
click at [280, 150] on div at bounding box center [286, 152] width 38 height 21
click at [242, 189] on icon at bounding box center [242, 190] width 1 height 3
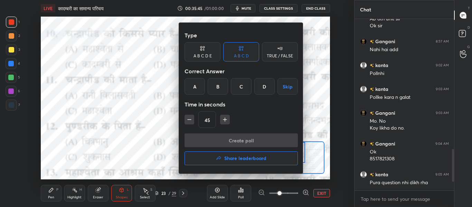
click at [243, 88] on div "C" at bounding box center [241, 86] width 20 height 17
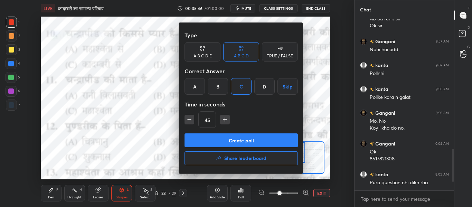
click at [238, 142] on button "Create poll" at bounding box center [240, 140] width 113 height 14
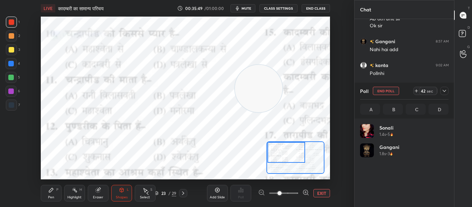
click at [12, 106] on div at bounding box center [12, 105] width 6 height 6
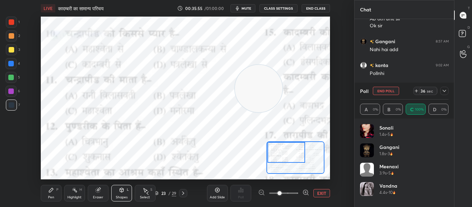
drag, startPoint x: 10, startPoint y: 20, endPoint x: 25, endPoint y: 25, distance: 16.3
click at [10, 19] on div at bounding box center [11, 22] width 11 height 11
drag, startPoint x: 8, startPoint y: 104, endPoint x: 13, endPoint y: 104, distance: 4.8
click at [8, 104] on div at bounding box center [11, 104] width 11 height 11
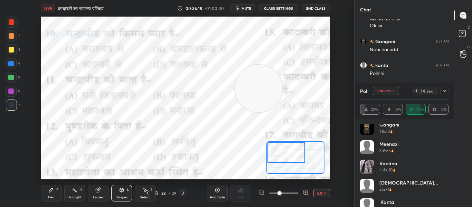
scroll to position [33, 0]
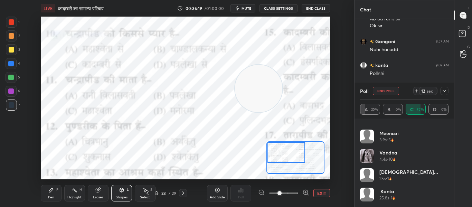
click at [8, 19] on div at bounding box center [11, 22] width 11 height 11
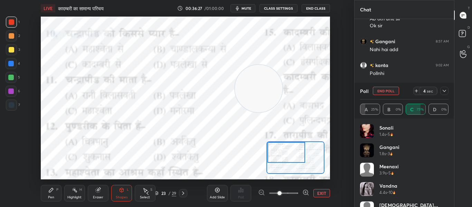
scroll to position [72, 0]
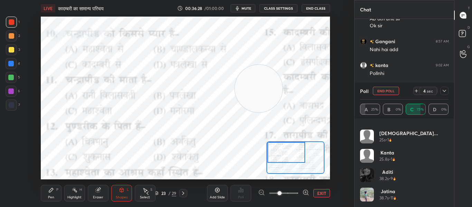
click at [382, 93] on button "End Poll" at bounding box center [386, 91] width 26 height 8
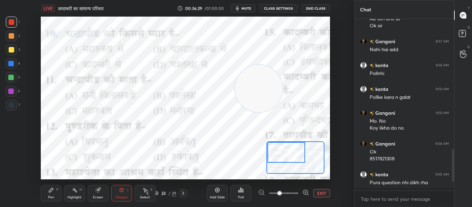
scroll to position [112, 97]
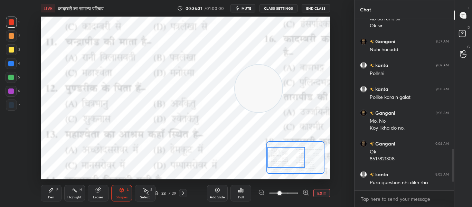
drag, startPoint x: 287, startPoint y: 150, endPoint x: 287, endPoint y: 155, distance: 5.2
click at [287, 155] on div at bounding box center [286, 157] width 38 height 21
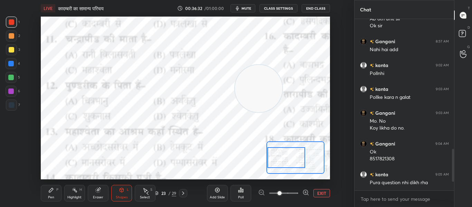
click at [245, 190] on div "Poll" at bounding box center [240, 193] width 21 height 17
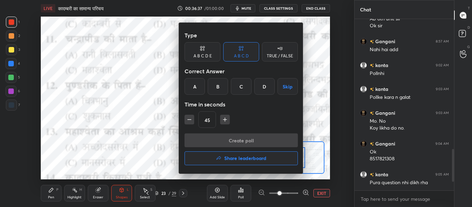
click at [191, 86] on div "A" at bounding box center [194, 86] width 20 height 17
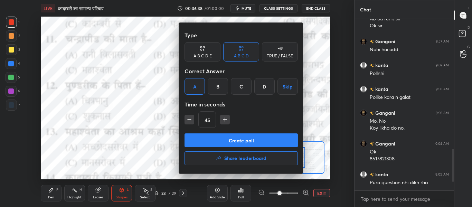
click at [218, 144] on button "Create poll" at bounding box center [240, 140] width 113 height 14
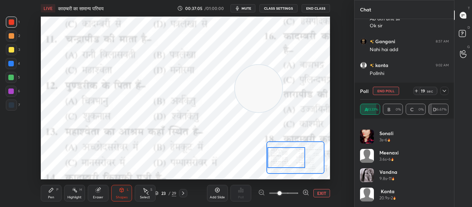
scroll to position [5, 0]
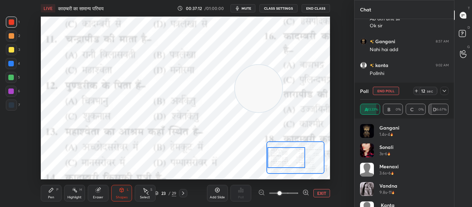
click at [447, 90] on icon at bounding box center [444, 91] width 6 height 6
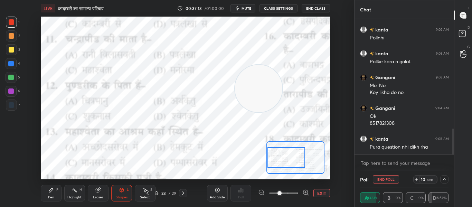
drag, startPoint x: 446, startPoint y: 179, endPoint x: 445, endPoint y: 168, distance: 10.8
click at [446, 178] on icon at bounding box center [444, 179] width 6 height 6
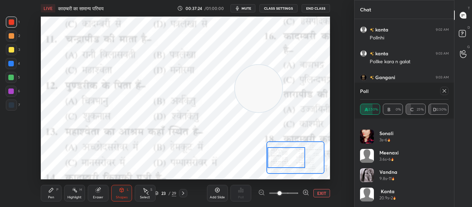
click at [445, 89] on icon at bounding box center [444, 91] width 6 height 6
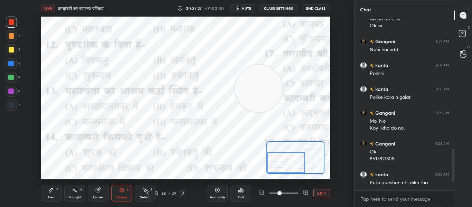
drag, startPoint x: 281, startPoint y: 161, endPoint x: 280, endPoint y: 166, distance: 5.2
click at [280, 166] on div at bounding box center [286, 162] width 38 height 21
click at [243, 191] on icon at bounding box center [242, 190] width 1 height 3
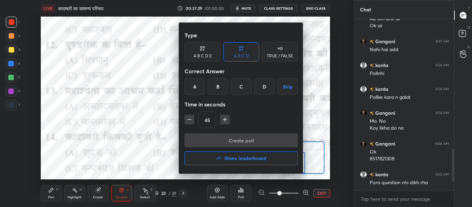
click at [264, 87] on div "D" at bounding box center [264, 86] width 20 height 17
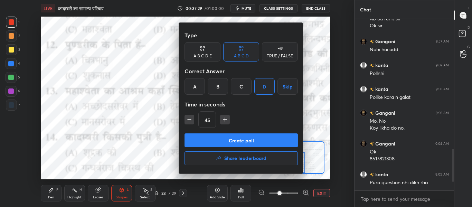
click at [255, 140] on button "Create poll" at bounding box center [240, 140] width 113 height 14
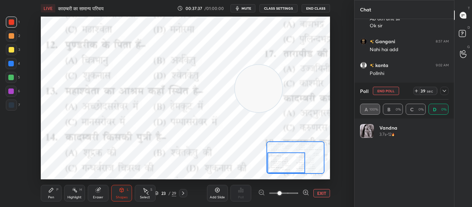
click at [384, 92] on button "End Poll" at bounding box center [386, 91] width 26 height 8
type textarea "x"
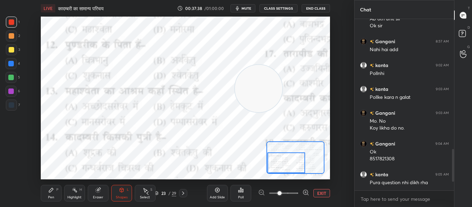
click at [242, 195] on div "Poll" at bounding box center [241, 196] width 6 height 3
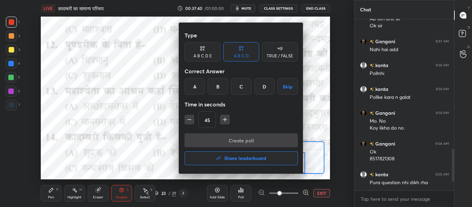
click at [258, 81] on div "D" at bounding box center [264, 86] width 20 height 17
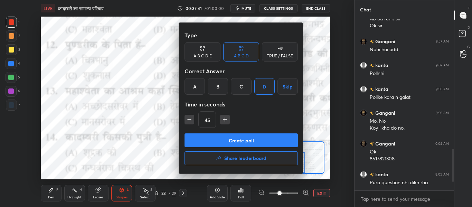
click at [189, 113] on div "45" at bounding box center [240, 119] width 113 height 17
click at [188, 119] on icon "button" at bounding box center [189, 119] width 7 height 7
type input "30"
click at [202, 140] on button "Create poll" at bounding box center [240, 140] width 113 height 14
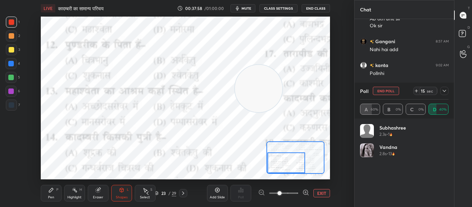
click at [445, 92] on icon at bounding box center [444, 91] width 6 height 6
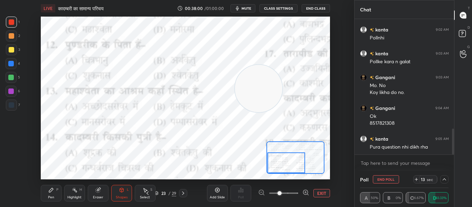
click at [445, 181] on icon at bounding box center [444, 179] width 6 height 6
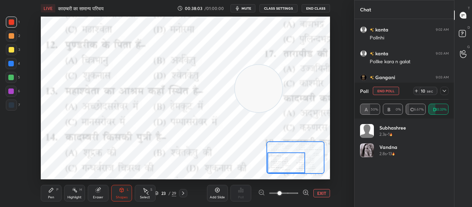
click at [383, 89] on button "End Poll" at bounding box center [386, 91] width 26 height 8
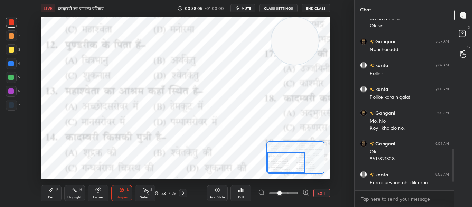
drag, startPoint x: 288, startPoint y: 60, endPoint x: 305, endPoint y: 34, distance: 31.7
click at [305, 34] on video at bounding box center [294, 40] width 47 height 47
click at [241, 192] on icon at bounding box center [240, 190] width 1 height 4
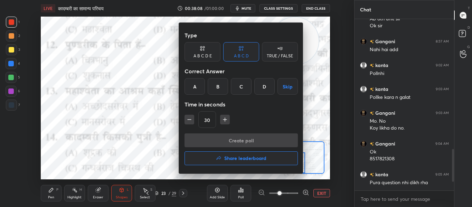
click at [192, 87] on div "A" at bounding box center [194, 86] width 20 height 17
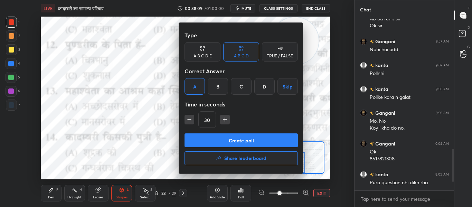
click at [208, 135] on button "Create poll" at bounding box center [240, 140] width 113 height 14
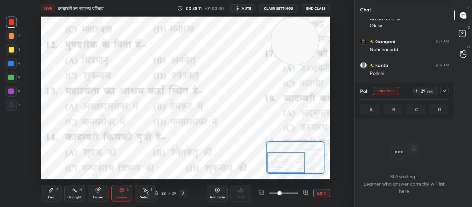
drag, startPoint x: 12, startPoint y: 108, endPoint x: 37, endPoint y: 98, distance: 26.8
click at [15, 107] on div at bounding box center [11, 104] width 11 height 11
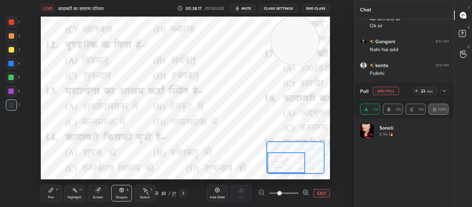
click at [15, 25] on div at bounding box center [11, 22] width 11 height 11
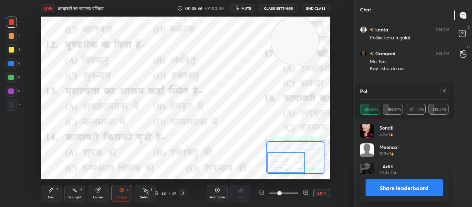
click at [443, 90] on icon at bounding box center [444, 91] width 6 height 6
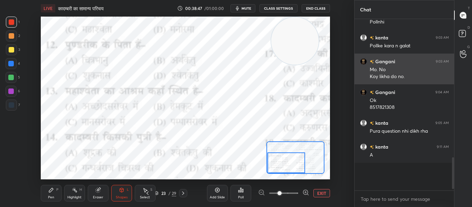
scroll to position [2, 2]
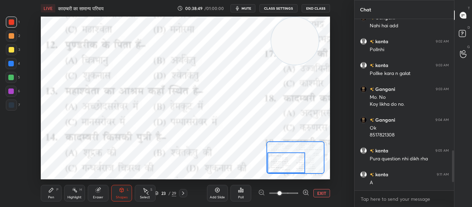
click at [243, 192] on icon at bounding box center [241, 190] width 6 height 6
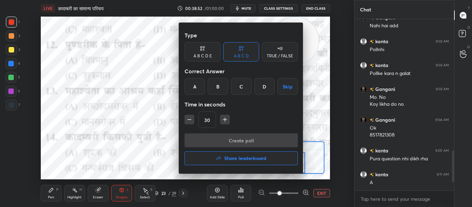
click at [243, 90] on div "C" at bounding box center [241, 86] width 20 height 17
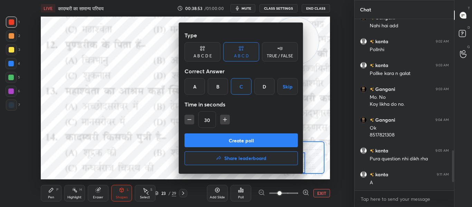
click at [232, 140] on button "Create poll" at bounding box center [240, 140] width 113 height 14
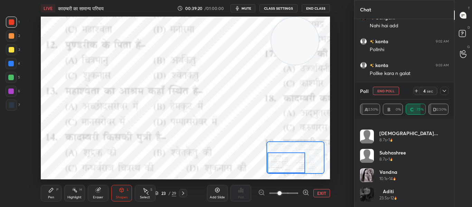
scroll to position [12, 0]
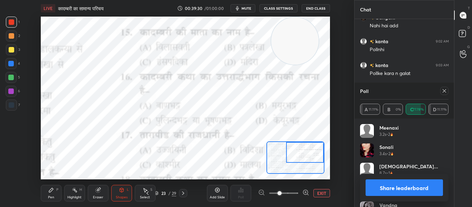
drag, startPoint x: 275, startPoint y: 161, endPoint x: 322, endPoint y: 146, distance: 48.5
click at [322, 146] on div at bounding box center [305, 152] width 38 height 21
drag, startPoint x: 283, startPoint y: 44, endPoint x: 71, endPoint y: 89, distance: 216.0
click at [71, 89] on video at bounding box center [83, 85] width 47 height 47
click at [441, 90] on div at bounding box center [444, 91] width 8 height 8
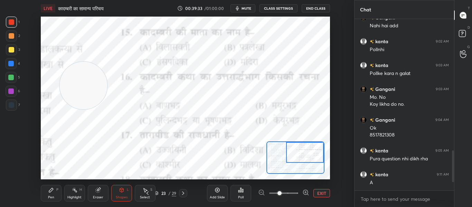
click at [242, 195] on div "Poll" at bounding box center [241, 196] width 6 height 3
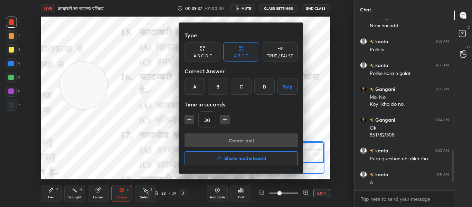
click at [264, 87] on div "D" at bounding box center [264, 86] width 20 height 17
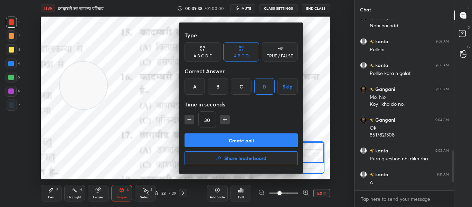
click at [246, 143] on button "Create poll" at bounding box center [240, 140] width 113 height 14
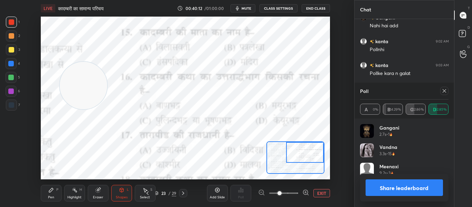
click at [445, 90] on icon at bounding box center [444, 91] width 6 height 6
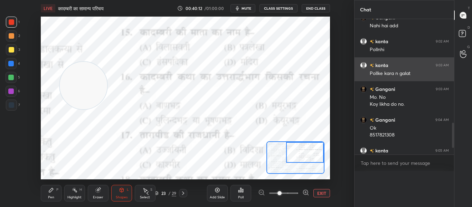
scroll to position [0, 0]
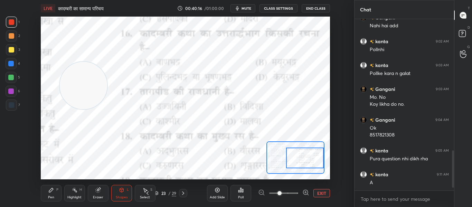
drag, startPoint x: 305, startPoint y: 154, endPoint x: 308, endPoint y: 160, distance: 6.3
click at [308, 160] on div at bounding box center [305, 157] width 38 height 21
click at [242, 194] on div "Poll" at bounding box center [240, 193] width 21 height 17
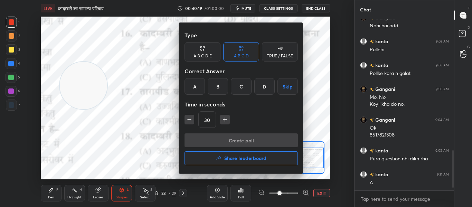
click at [241, 80] on div "C" at bounding box center [241, 86] width 20 height 17
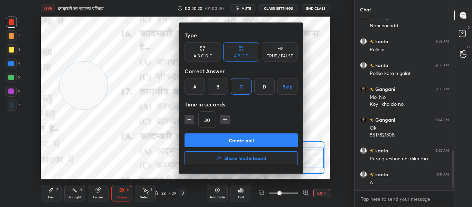
click at [236, 140] on button "Create poll" at bounding box center [240, 140] width 113 height 14
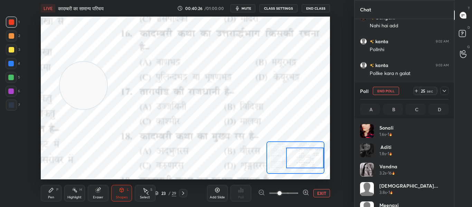
click at [11, 66] on div at bounding box center [11, 63] width 11 height 11
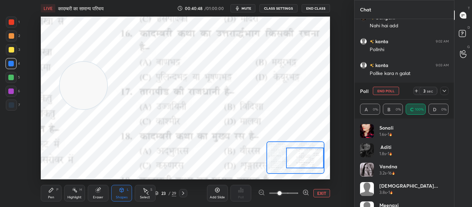
click at [9, 23] on div at bounding box center [12, 22] width 6 height 6
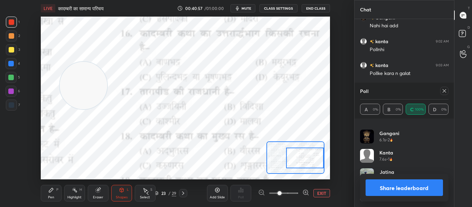
click at [444, 90] on icon at bounding box center [444, 91] width 6 height 6
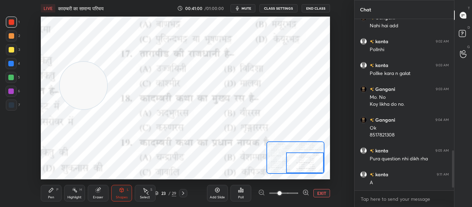
drag, startPoint x: 314, startPoint y: 154, endPoint x: 317, endPoint y: 161, distance: 8.2
click at [317, 161] on div at bounding box center [305, 162] width 38 height 21
click at [239, 189] on icon at bounding box center [241, 190] width 6 height 6
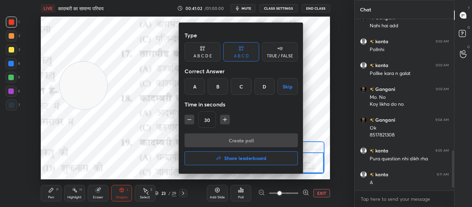
click at [198, 90] on div "A" at bounding box center [194, 86] width 20 height 17
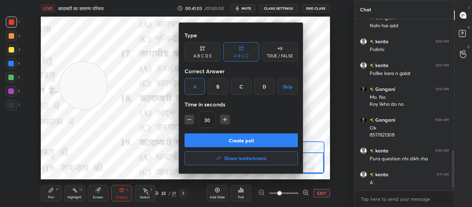
click at [208, 135] on button "Create poll" at bounding box center [240, 140] width 113 height 14
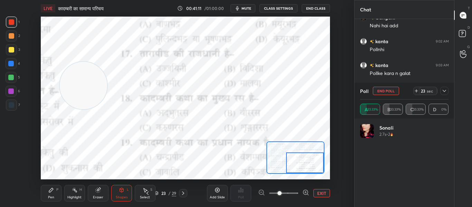
click at [10, 106] on div at bounding box center [12, 105] width 6 height 6
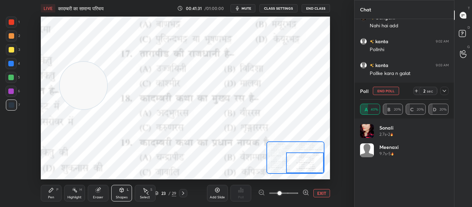
click at [9, 25] on div at bounding box center [11, 22] width 11 height 11
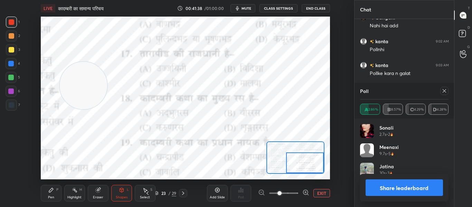
click at [447, 92] on icon at bounding box center [444, 91] width 6 height 6
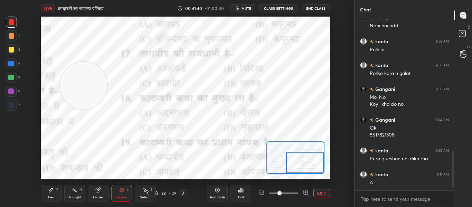
click at [241, 194] on div "Poll" at bounding box center [240, 193] width 21 height 17
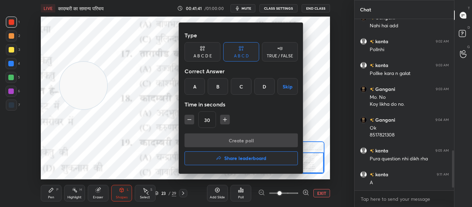
click at [263, 91] on div "D" at bounding box center [264, 86] width 20 height 17
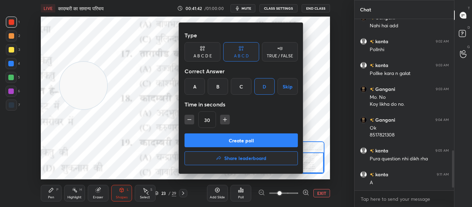
drag, startPoint x: 251, startPoint y: 133, endPoint x: 250, endPoint y: 143, distance: 10.0
click at [251, 136] on div "Type A B C D E A B C D TRUE / FALSE Correct Answer A B C D Skip Time in seconds…" at bounding box center [241, 98] width 124 height 151
click at [249, 145] on button "Create poll" at bounding box center [240, 140] width 113 height 14
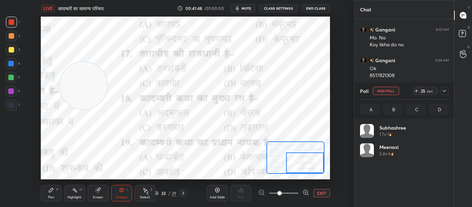
click at [443, 89] on icon at bounding box center [444, 91] width 6 height 6
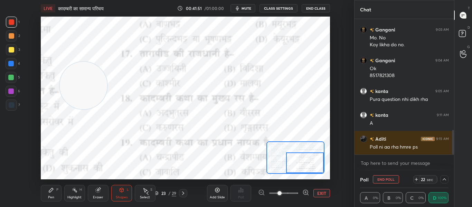
click at [443, 180] on icon at bounding box center [443, 179] width 3 height 2
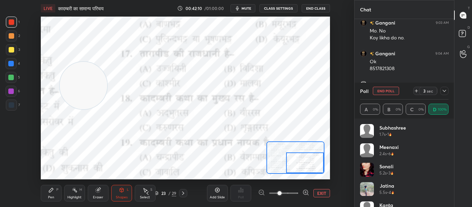
click at [442, 91] on icon at bounding box center [444, 91] width 6 height 6
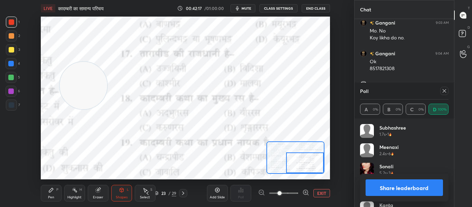
click at [446, 92] on icon at bounding box center [444, 91] width 6 height 6
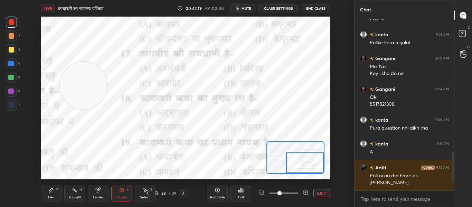
click at [237, 193] on div "Poll" at bounding box center [240, 193] width 21 height 17
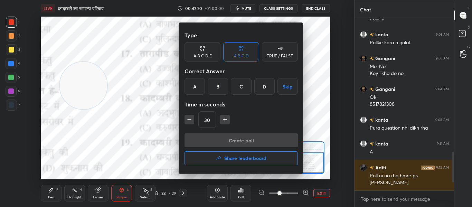
click at [202, 87] on div "A" at bounding box center [194, 86] width 20 height 17
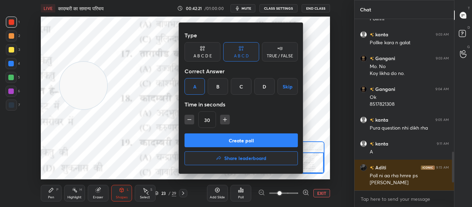
click at [228, 141] on button "Create poll" at bounding box center [240, 140] width 113 height 14
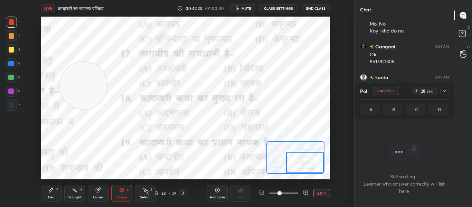
click at [11, 104] on div at bounding box center [12, 105] width 6 height 6
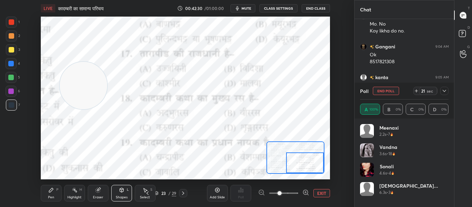
click at [447, 91] on div at bounding box center [444, 91] width 8 height 8
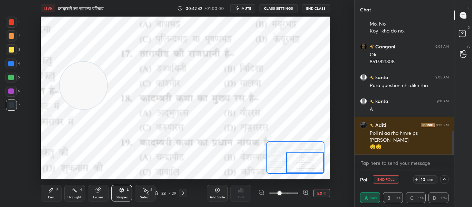
click at [13, 26] on div at bounding box center [11, 22] width 11 height 11
click at [445, 181] on icon at bounding box center [444, 179] width 6 height 6
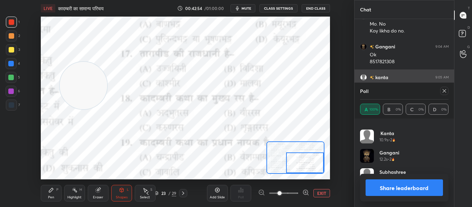
drag, startPoint x: 445, startPoint y: 94, endPoint x: 442, endPoint y: 90, distance: 4.4
click at [445, 93] on div at bounding box center [444, 91] width 8 height 8
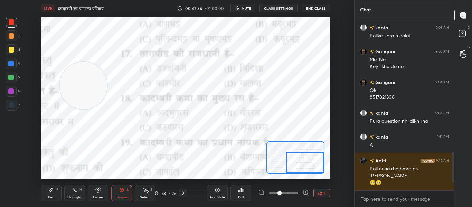
click at [323, 191] on button "EXIT" at bounding box center [321, 193] width 17 height 8
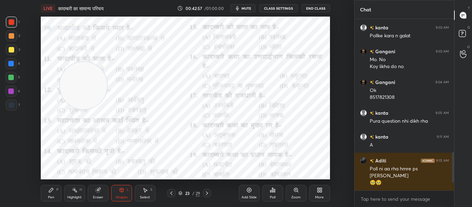
click at [207, 192] on icon at bounding box center [207, 193] width 6 height 6
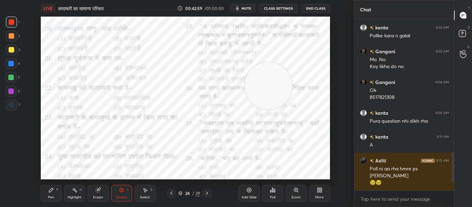
drag, startPoint x: 87, startPoint y: 92, endPoint x: 272, endPoint y: 92, distance: 184.8
click at [272, 92] on video at bounding box center [268, 85] width 47 height 47
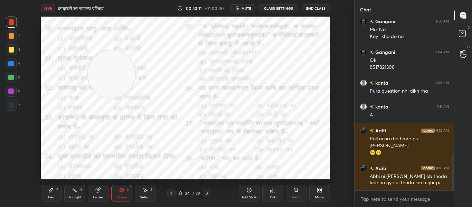
drag, startPoint x: 269, startPoint y: 93, endPoint x: 127, endPoint y: 72, distance: 143.2
click at [113, 81] on video at bounding box center [111, 73] width 47 height 47
click at [293, 190] on icon at bounding box center [296, 190] width 6 height 6
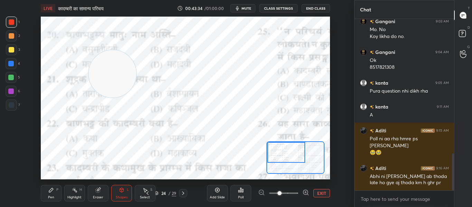
drag, startPoint x: 301, startPoint y: 160, endPoint x: 278, endPoint y: 154, distance: 23.4
click at [278, 154] on div at bounding box center [286, 152] width 38 height 21
drag, startPoint x: 112, startPoint y: 78, endPoint x: 288, endPoint y: 74, distance: 176.2
click at [288, 74] on video at bounding box center [288, 69] width 47 height 47
click at [246, 192] on div "Poll" at bounding box center [240, 193] width 21 height 17
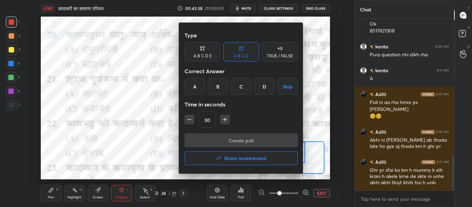
click at [220, 83] on div "B" at bounding box center [218, 86] width 20 height 17
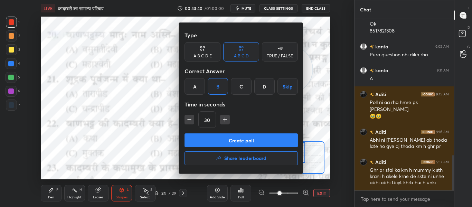
click at [240, 143] on button "Create poll" at bounding box center [240, 140] width 113 height 14
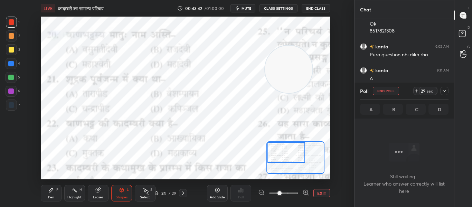
click at [443, 90] on icon at bounding box center [444, 91] width 6 height 6
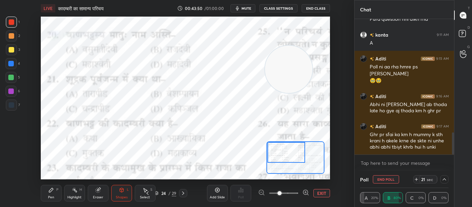
click at [443, 177] on icon at bounding box center [444, 179] width 6 height 6
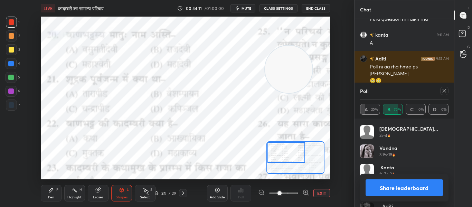
scroll to position [53, 0]
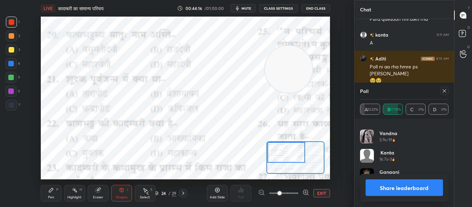
click at [443, 91] on icon at bounding box center [444, 91] width 6 height 6
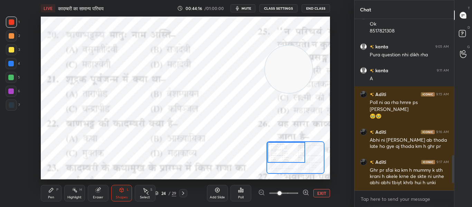
scroll to position [169, 97]
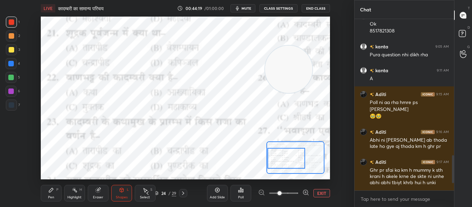
drag, startPoint x: 293, startPoint y: 152, endPoint x: 291, endPoint y: 158, distance: 6.1
click at [291, 158] on div at bounding box center [286, 158] width 38 height 21
click at [248, 191] on div "Poll" at bounding box center [240, 193] width 21 height 17
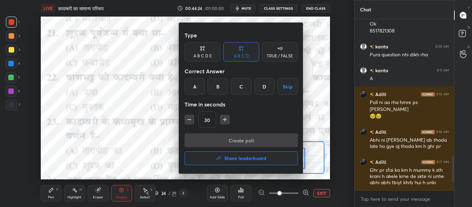
click at [246, 86] on div "C" at bounding box center [241, 86] width 20 height 17
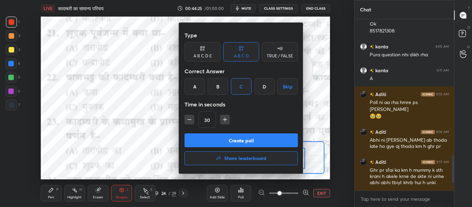
click at [228, 143] on button "Create poll" at bounding box center [240, 140] width 113 height 14
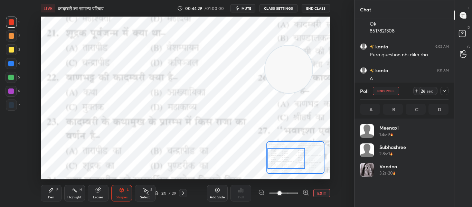
click at [6, 104] on div at bounding box center [11, 104] width 11 height 11
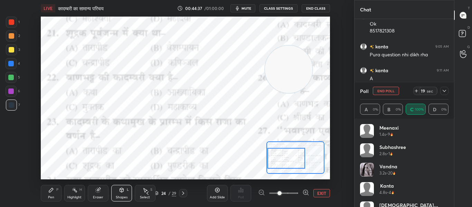
click at [9, 19] on div at bounding box center [12, 22] width 6 height 6
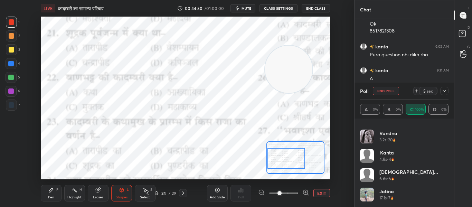
scroll to position [11, 0]
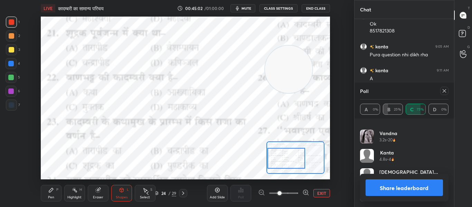
click at [444, 89] on icon at bounding box center [444, 91] width 6 height 6
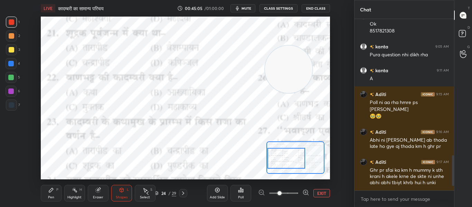
click at [242, 190] on icon at bounding box center [242, 190] width 1 height 3
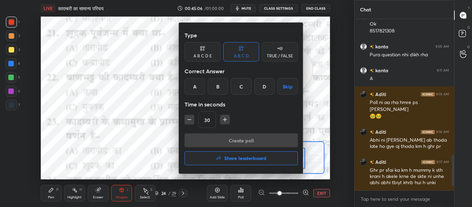
click at [196, 87] on div "A" at bounding box center [194, 86] width 20 height 17
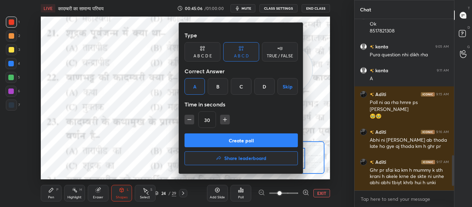
click at [216, 143] on button "Create poll" at bounding box center [240, 140] width 113 height 14
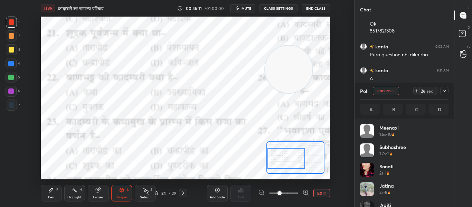
drag, startPoint x: 12, startPoint y: 77, endPoint x: 39, endPoint y: 77, distance: 27.3
click at [12, 77] on div at bounding box center [11, 78] width 6 height 6
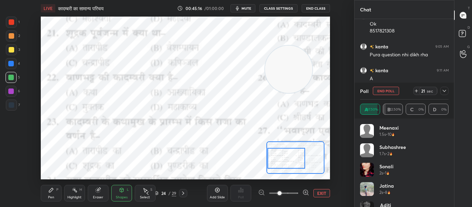
drag, startPoint x: 10, startPoint y: 90, endPoint x: 15, endPoint y: 89, distance: 4.7
click at [12, 90] on div at bounding box center [11, 91] width 6 height 6
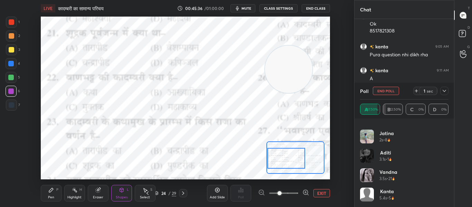
click at [383, 92] on button "End Poll" at bounding box center [386, 91] width 26 height 8
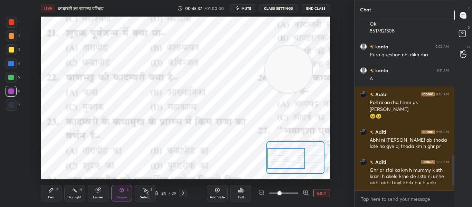
click at [11, 61] on div at bounding box center [11, 64] width 6 height 6
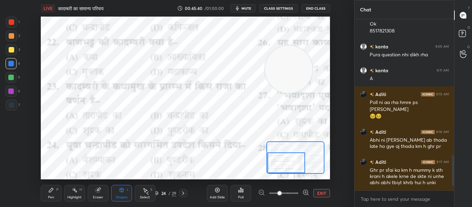
drag, startPoint x: 280, startPoint y: 153, endPoint x: 279, endPoint y: 164, distance: 11.5
click at [279, 164] on div at bounding box center [286, 162] width 38 height 21
click at [246, 187] on div "Poll" at bounding box center [240, 193] width 21 height 17
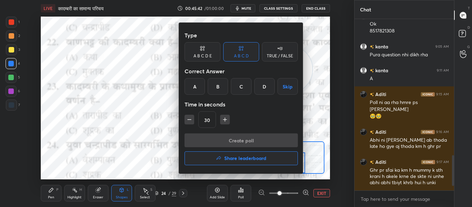
click at [238, 86] on div "C" at bounding box center [241, 86] width 20 height 17
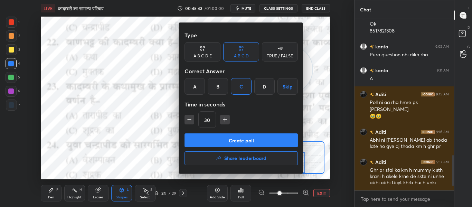
click at [232, 139] on button "Create poll" at bounding box center [240, 140] width 113 height 14
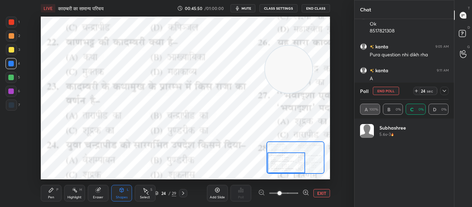
click at [11, 105] on div at bounding box center [12, 105] width 6 height 6
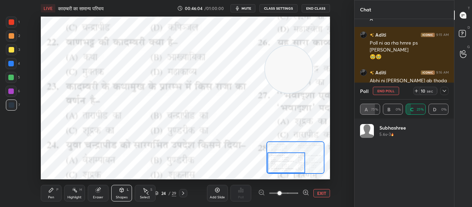
click at [446, 87] on div at bounding box center [444, 91] width 8 height 8
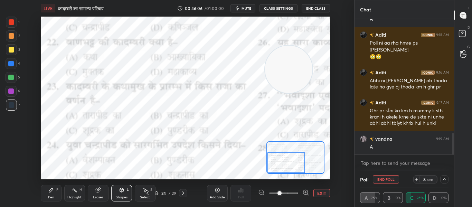
click at [392, 178] on button "End Poll" at bounding box center [386, 179] width 26 height 8
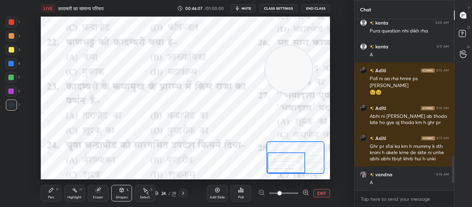
click at [240, 191] on div "Poll" at bounding box center [240, 193] width 21 height 17
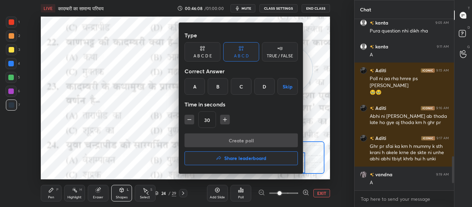
click at [187, 86] on div "A" at bounding box center [194, 86] width 20 height 17
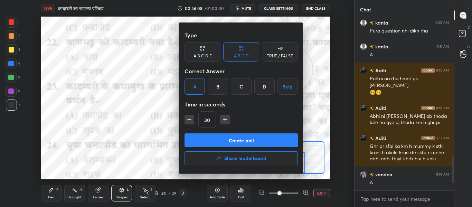
click at [209, 136] on button "Create poll" at bounding box center [240, 140] width 113 height 14
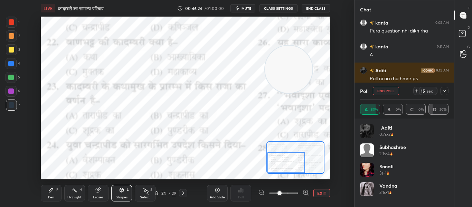
click at [389, 89] on button "End Poll" at bounding box center [386, 91] width 26 height 8
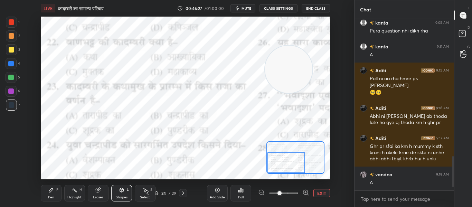
click at [271, 163] on div at bounding box center [286, 162] width 38 height 21
click at [237, 193] on div "Poll" at bounding box center [240, 193] width 21 height 17
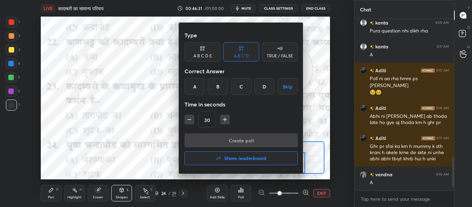
click at [272, 84] on div "D" at bounding box center [264, 86] width 20 height 17
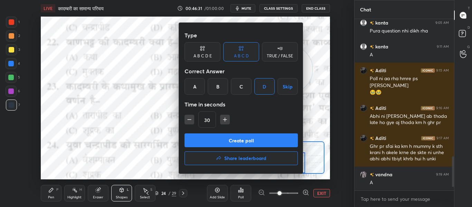
click at [259, 137] on button "Create poll" at bounding box center [240, 140] width 113 height 14
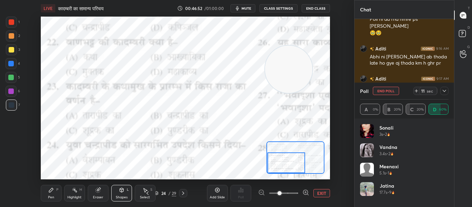
click at [446, 94] on div at bounding box center [444, 91] width 8 height 8
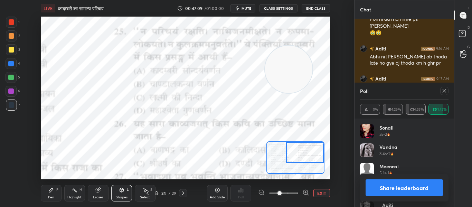
click at [325, 147] on div "Setting up your live class Poll for secs No correct answer Start poll" at bounding box center [185, 98] width 289 height 163
click at [444, 92] on icon at bounding box center [444, 91] width 6 height 6
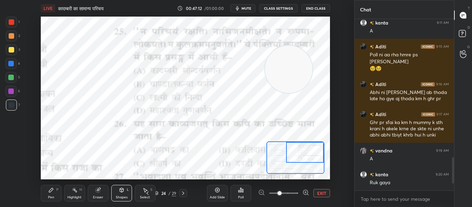
click at [244, 191] on div "Poll" at bounding box center [240, 193] width 21 height 17
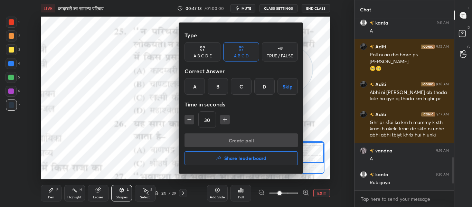
click at [243, 84] on div "C" at bounding box center [241, 86] width 20 height 17
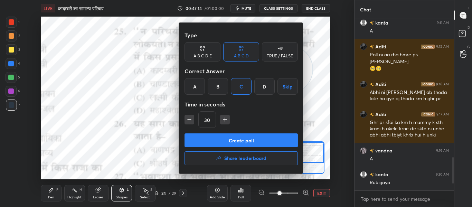
click at [235, 140] on button "Create poll" at bounding box center [240, 140] width 113 height 14
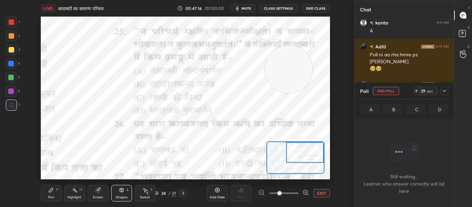
drag, startPoint x: 11, startPoint y: 23, endPoint x: 39, endPoint y: 23, distance: 28.0
click at [11, 23] on div at bounding box center [12, 22] width 6 height 6
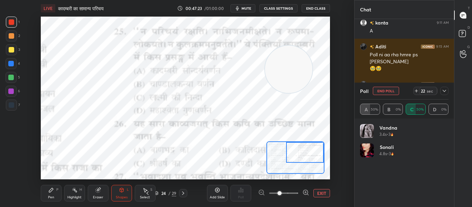
click at [449, 91] on div "Poll End Poll 22 sec A 50% B 0% C 50% D 0%" at bounding box center [404, 101] width 100 height 36
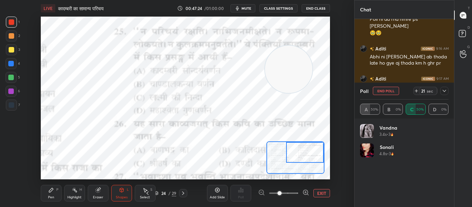
click at [443, 90] on icon at bounding box center [443, 91] width 3 height 2
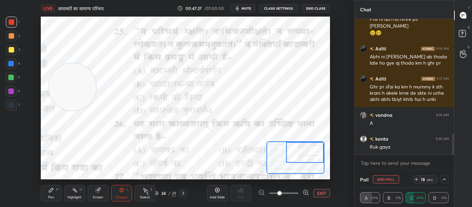
drag, startPoint x: 287, startPoint y: 75, endPoint x: 70, endPoint y: 92, distance: 216.9
click at [70, 92] on video at bounding box center [72, 86] width 47 height 47
click at [447, 177] on div at bounding box center [444, 179] width 8 height 8
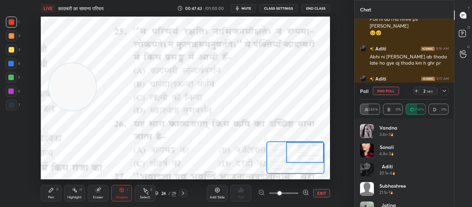
click at [384, 94] on button "End Poll" at bounding box center [386, 91] width 26 height 8
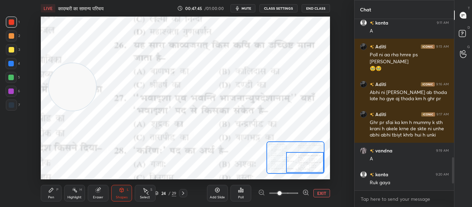
drag, startPoint x: 309, startPoint y: 149, endPoint x: 313, endPoint y: 159, distance: 10.6
click at [313, 159] on div at bounding box center [305, 162] width 38 height 21
click at [242, 191] on icon at bounding box center [242, 190] width 1 height 3
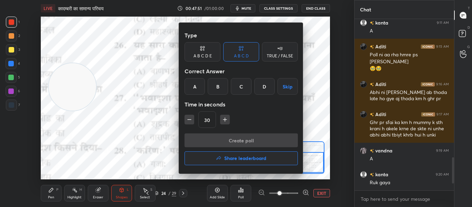
click at [192, 84] on div "A" at bounding box center [194, 86] width 20 height 17
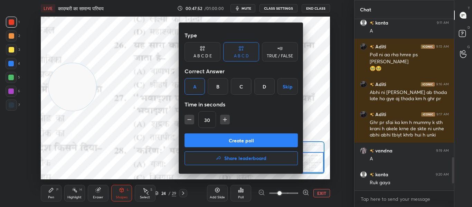
click at [208, 136] on button "Create poll" at bounding box center [240, 140] width 113 height 14
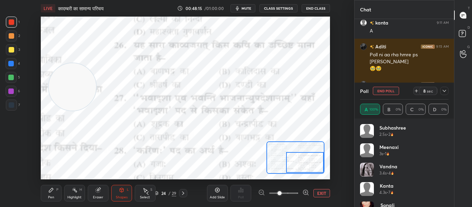
click at [347, 46] on div "Setting up your live class Poll for secs No correct answer Start poll" at bounding box center [185, 98] width 326 height 163
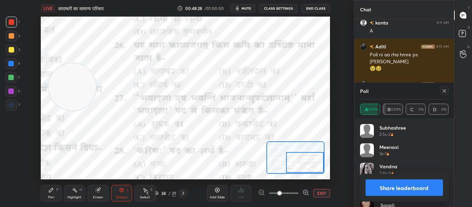
click at [443, 90] on icon at bounding box center [444, 91] width 6 height 6
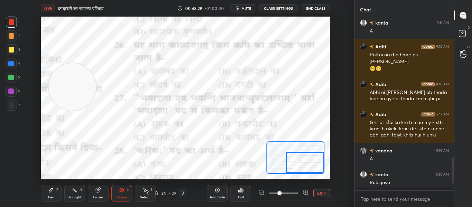
scroll to position [169, 97]
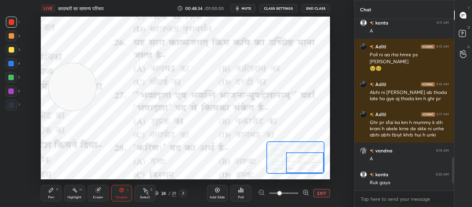
drag, startPoint x: 305, startPoint y: 167, endPoint x: 309, endPoint y: 171, distance: 6.1
click at [309, 171] on div at bounding box center [305, 162] width 38 height 21
click at [245, 193] on div "Poll" at bounding box center [240, 193] width 21 height 17
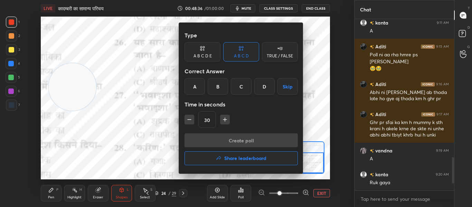
click at [216, 85] on div "B" at bounding box center [218, 86] width 20 height 17
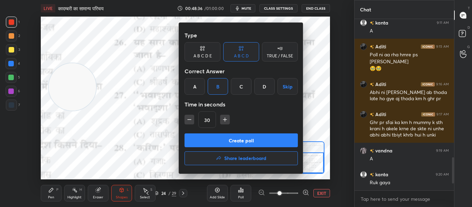
click at [216, 137] on button "Create poll" at bounding box center [240, 140] width 113 height 14
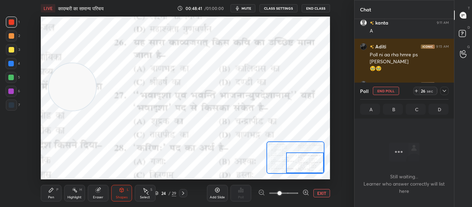
click at [12, 105] on div at bounding box center [12, 105] width 6 height 6
click at [378, 90] on button "End Poll" at bounding box center [386, 91] width 26 height 8
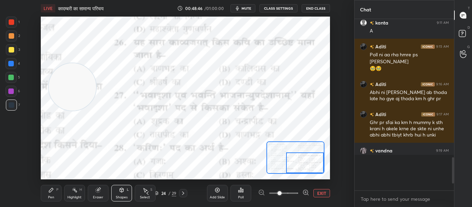
scroll to position [108, 97]
click at [238, 190] on icon at bounding box center [241, 190] width 6 height 6
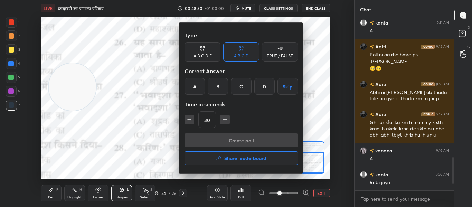
click at [217, 88] on div "B" at bounding box center [218, 86] width 20 height 17
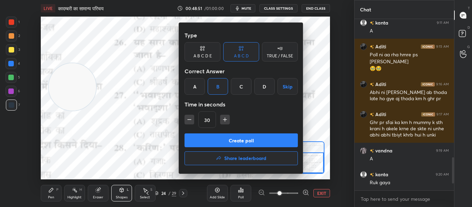
click at [228, 142] on button "Create poll" at bounding box center [240, 140] width 113 height 14
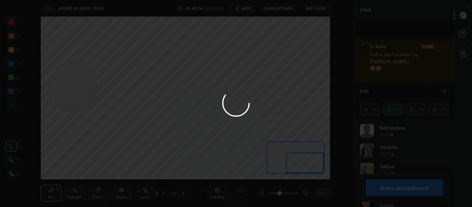
scroll to position [770, 0]
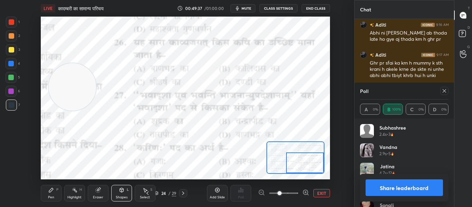
click at [447, 88] on icon at bounding box center [444, 91] width 6 height 6
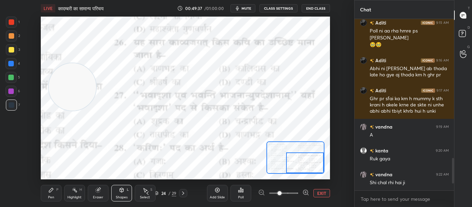
scroll to position [734, 0]
click at [241, 190] on icon at bounding box center [241, 190] width 6 height 6
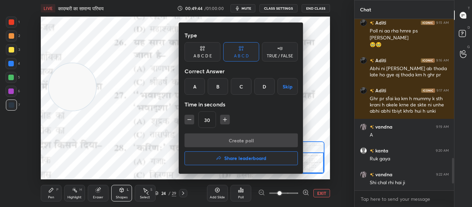
click at [192, 92] on div "A" at bounding box center [194, 86] width 20 height 17
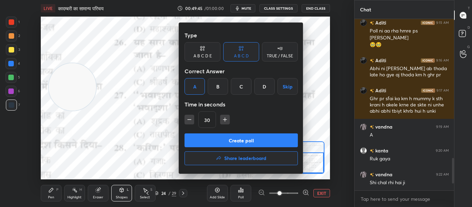
click at [209, 146] on button "Create poll" at bounding box center [240, 140] width 113 height 14
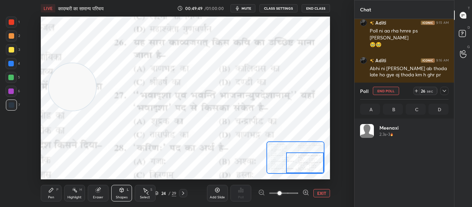
scroll to position [81, 86]
click at [11, 23] on div at bounding box center [12, 22] width 6 height 6
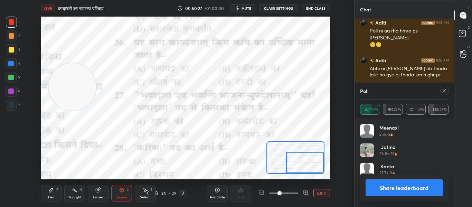
click at [443, 89] on icon at bounding box center [443, 90] width 3 height 3
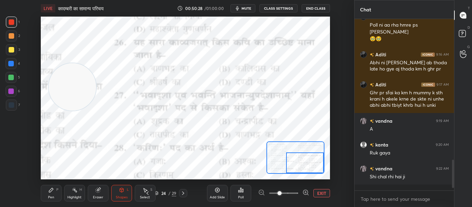
scroll to position [2, 2]
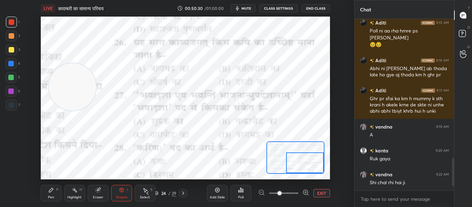
click at [322, 193] on button "EXIT" at bounding box center [321, 193] width 17 height 8
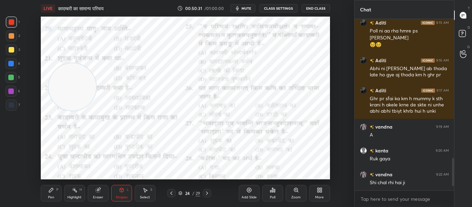
click at [209, 192] on icon at bounding box center [207, 193] width 6 height 6
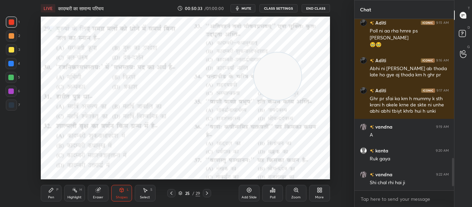
drag, startPoint x: 79, startPoint y: 79, endPoint x: 284, endPoint y: 69, distance: 205.4
click at [284, 69] on video at bounding box center [277, 76] width 47 height 47
drag, startPoint x: 276, startPoint y: 83, endPoint x: 133, endPoint y: 63, distance: 144.4
click at [135, 63] on video at bounding box center [138, 55] width 47 height 47
drag, startPoint x: 143, startPoint y: 61, endPoint x: 265, endPoint y: 80, distance: 123.4
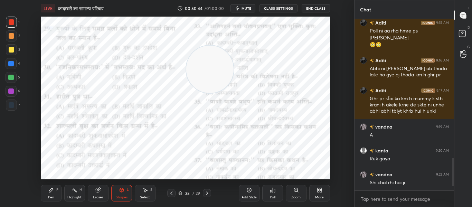
click at [233, 80] on video at bounding box center [209, 69] width 47 height 47
click at [296, 189] on icon at bounding box center [296, 190] width 4 height 4
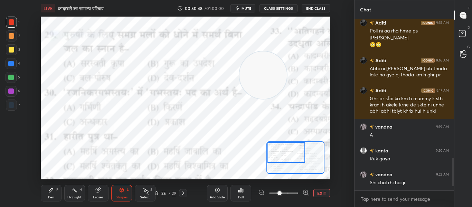
drag, startPoint x: 304, startPoint y: 160, endPoint x: 282, endPoint y: 144, distance: 27.2
click at [283, 144] on div at bounding box center [286, 152] width 38 height 21
click at [239, 193] on div "Poll" at bounding box center [240, 193] width 21 height 17
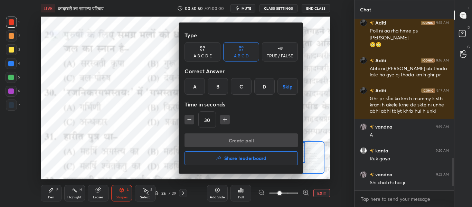
click at [217, 89] on div "B" at bounding box center [218, 86] width 20 height 17
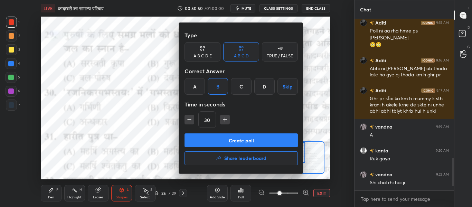
click at [220, 137] on button "Create poll" at bounding box center [240, 140] width 113 height 14
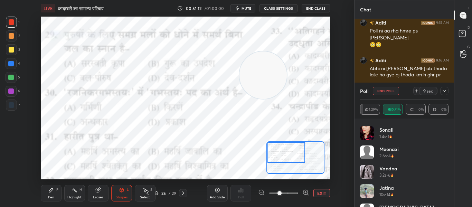
scroll to position [33, 0]
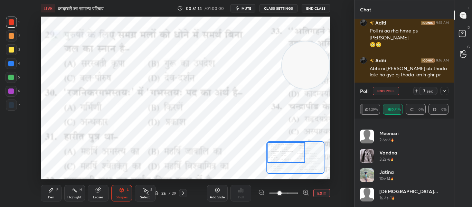
drag, startPoint x: 257, startPoint y: 82, endPoint x: 321, endPoint y: 71, distance: 64.0
click at [321, 71] on video at bounding box center [305, 64] width 47 height 47
click at [13, 107] on div at bounding box center [12, 105] width 6 height 6
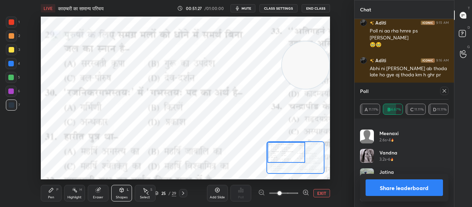
click at [442, 89] on icon at bounding box center [444, 91] width 6 height 6
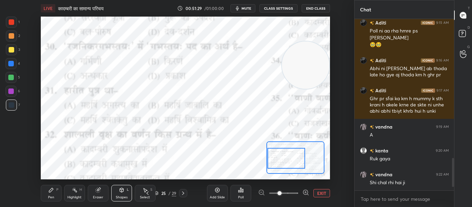
scroll to position [764, 0]
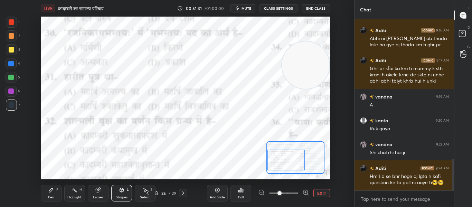
drag, startPoint x: 291, startPoint y: 154, endPoint x: 289, endPoint y: 161, distance: 7.9
click at [289, 161] on div at bounding box center [286, 160] width 38 height 21
click at [239, 196] on div "Poll" at bounding box center [241, 196] width 6 height 3
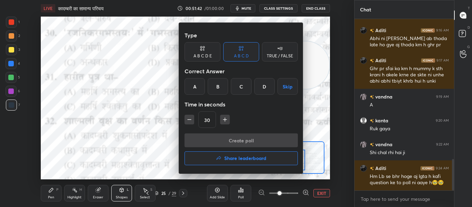
click at [216, 86] on div "B" at bounding box center [218, 86] width 20 height 17
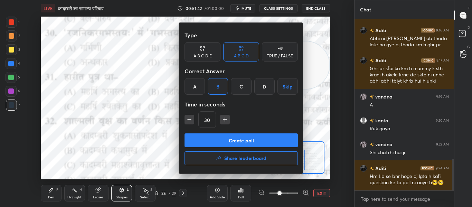
click at [217, 136] on button "Create poll" at bounding box center [240, 140] width 113 height 14
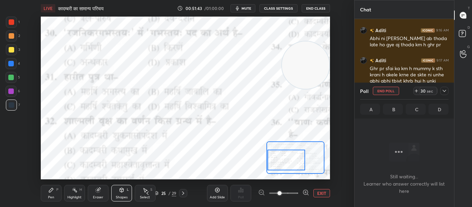
scroll to position [76, 97]
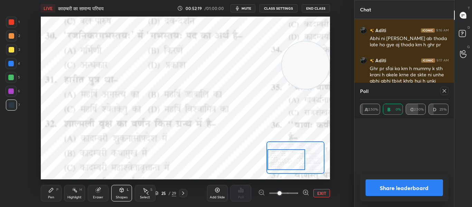
click at [287, 163] on div at bounding box center [286, 159] width 38 height 21
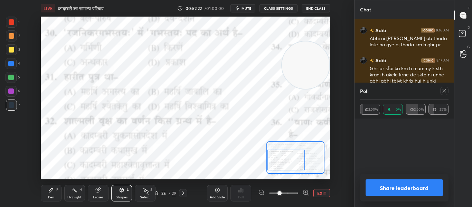
scroll to position [823, 0]
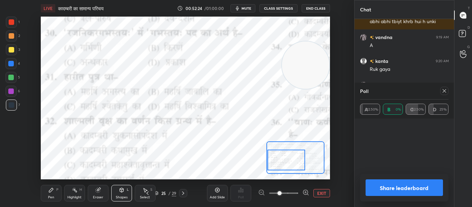
click at [11, 20] on div at bounding box center [12, 22] width 6 height 6
click at [442, 93] on icon at bounding box center [444, 91] width 6 height 6
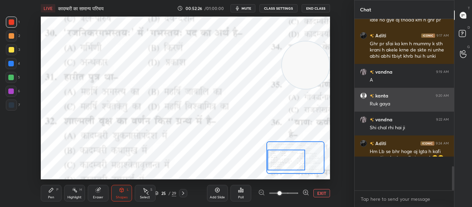
scroll to position [2, 2]
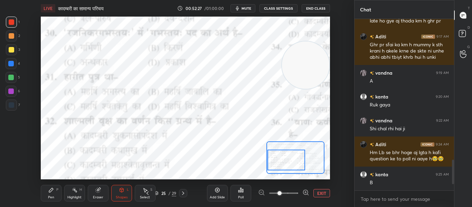
click at [240, 194] on div "Poll" at bounding box center [240, 193] width 21 height 17
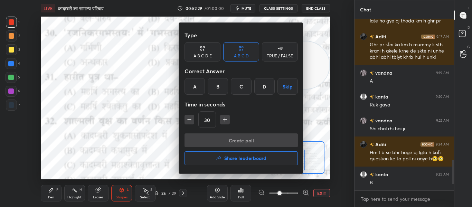
click at [215, 88] on div "B" at bounding box center [218, 86] width 20 height 17
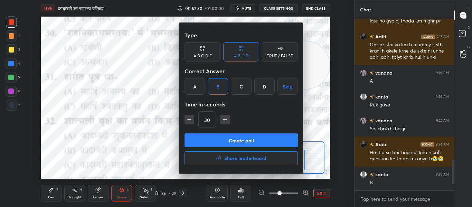
click at [217, 139] on button "Create poll" at bounding box center [240, 140] width 113 height 14
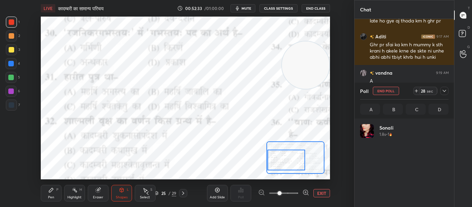
scroll to position [81, 86]
click at [9, 26] on div at bounding box center [11, 22] width 11 height 11
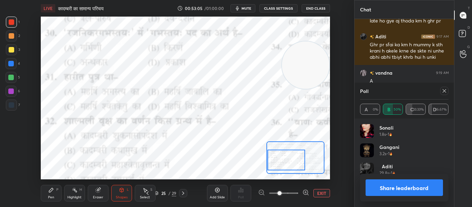
click at [443, 94] on div at bounding box center [444, 91] width 8 height 8
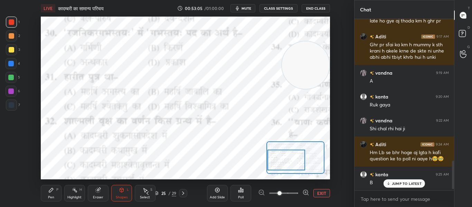
scroll to position [112, 97]
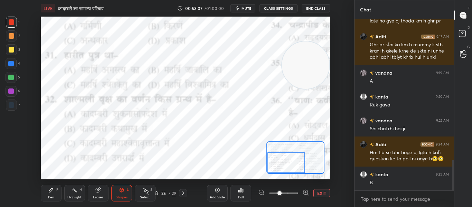
drag, startPoint x: 284, startPoint y: 164, endPoint x: 283, endPoint y: 174, distance: 10.1
click at [283, 174] on div "LIVE कादम्बरी का सामान्य परिचय 00:53:07 / 01:00:00 mute CLASS SETTINGS End Clas…" at bounding box center [185, 103] width 326 height 207
click at [237, 189] on div "Poll" at bounding box center [240, 193] width 21 height 17
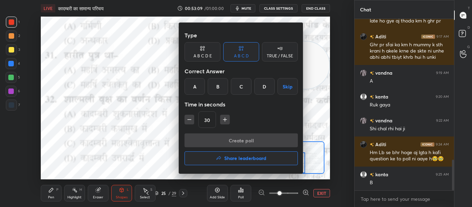
click at [220, 84] on div "B" at bounding box center [218, 86] width 20 height 17
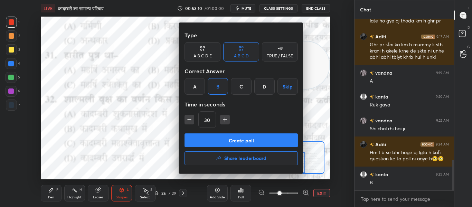
click at [229, 145] on button "Create poll" at bounding box center [240, 140] width 113 height 14
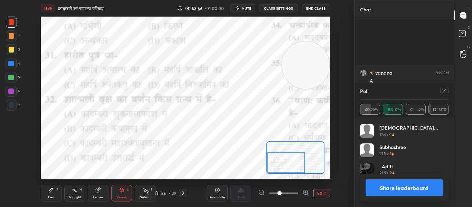
scroll to position [871, 0]
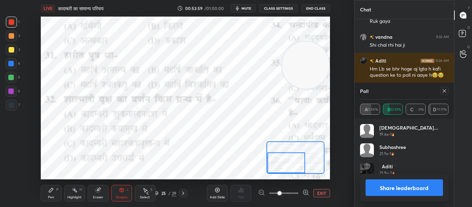
click at [446, 89] on icon at bounding box center [444, 91] width 6 height 6
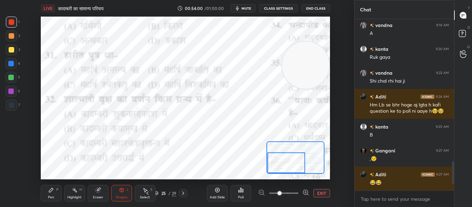
scroll to position [836, 0]
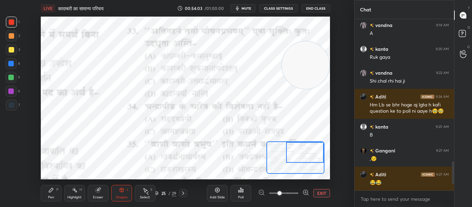
click at [329, 147] on div "Setting up your live class Poll for secs No correct answer Start poll" at bounding box center [185, 98] width 289 height 163
drag, startPoint x: 312, startPoint y: 65, endPoint x: 45, endPoint y: 104, distance: 269.9
click at [45, 104] on video at bounding box center [64, 104] width 47 height 47
click at [242, 196] on div "Poll" at bounding box center [241, 196] width 6 height 3
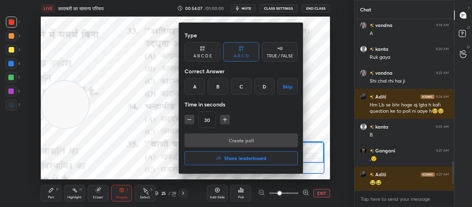
click at [222, 83] on div "B" at bounding box center [218, 86] width 20 height 17
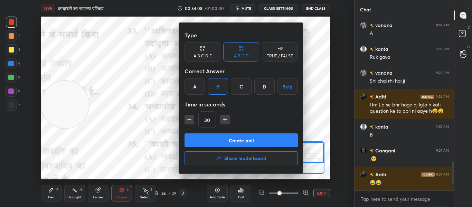
click at [217, 136] on button "Create poll" at bounding box center [240, 140] width 113 height 14
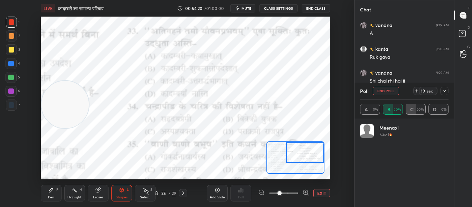
scroll to position [878, 0]
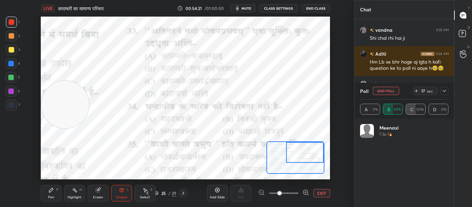
click at [446, 92] on icon at bounding box center [444, 91] width 6 height 6
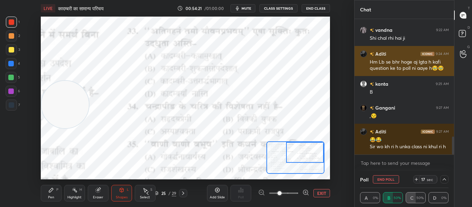
scroll to position [0, 2]
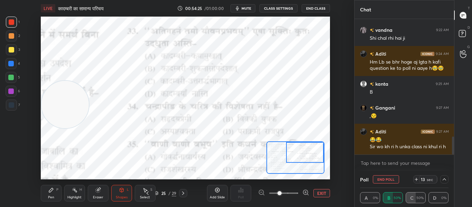
click at [443, 182] on icon at bounding box center [444, 179] width 6 height 6
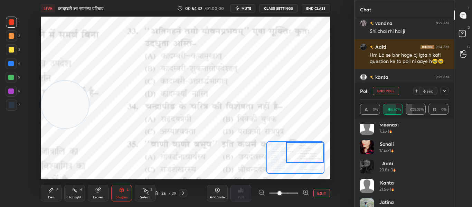
scroll to position [0, 0]
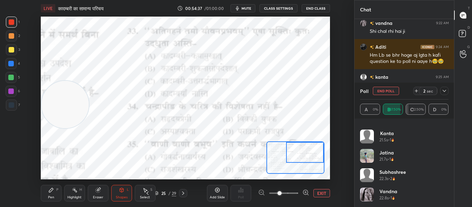
click at [396, 94] on button "End Poll" at bounding box center [386, 91] width 26 height 8
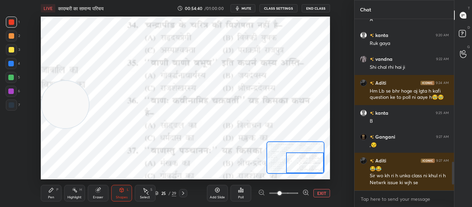
drag, startPoint x: 294, startPoint y: 152, endPoint x: 297, endPoint y: 163, distance: 11.8
click at [297, 163] on div at bounding box center [305, 162] width 38 height 21
click at [237, 195] on div "Poll" at bounding box center [240, 193] width 21 height 17
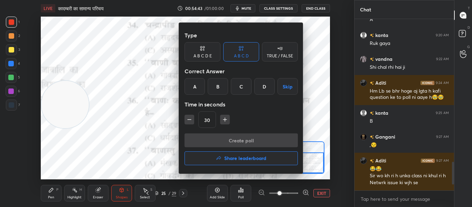
click at [244, 90] on div "C" at bounding box center [241, 86] width 20 height 17
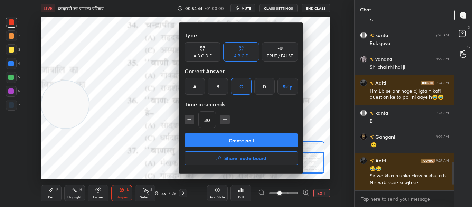
click at [240, 141] on button "Create poll" at bounding box center [240, 140] width 113 height 14
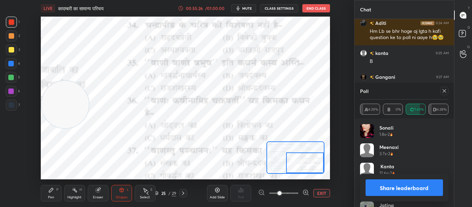
click at [443, 91] on icon at bounding box center [444, 91] width 6 height 6
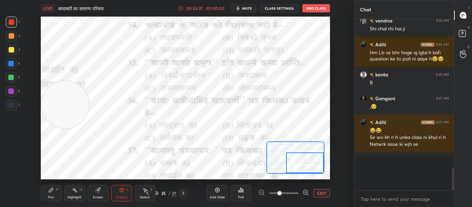
scroll to position [2, 2]
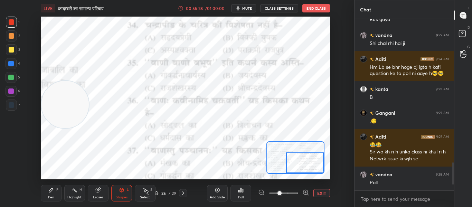
click at [313, 162] on div at bounding box center [305, 162] width 38 height 21
click at [232, 198] on div "Poll" at bounding box center [240, 193] width 21 height 17
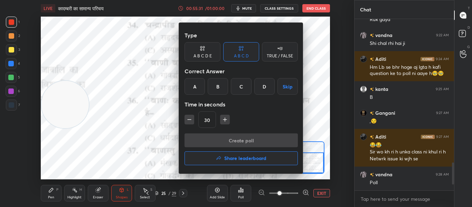
click at [195, 87] on div "A" at bounding box center [194, 86] width 20 height 17
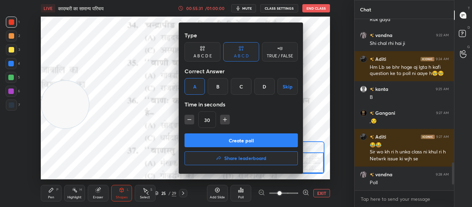
click at [207, 139] on button "Create poll" at bounding box center [240, 140] width 113 height 14
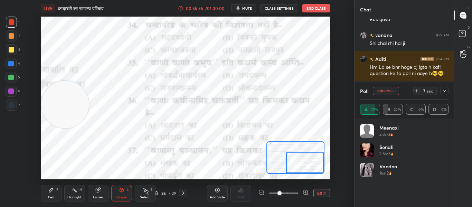
click at [11, 107] on div at bounding box center [12, 105] width 6 height 6
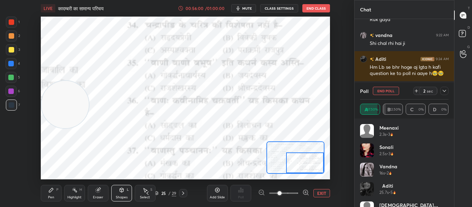
click at [12, 23] on div at bounding box center [12, 22] width 6 height 6
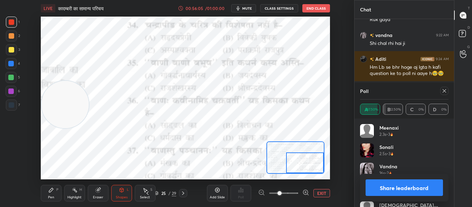
click at [446, 90] on icon at bounding box center [444, 91] width 6 height 6
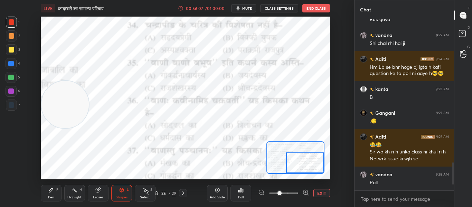
drag, startPoint x: 316, startPoint y: 162, endPoint x: 319, endPoint y: 165, distance: 4.4
click at [318, 166] on div at bounding box center [305, 162] width 38 height 21
click at [238, 191] on icon at bounding box center [241, 190] width 6 height 6
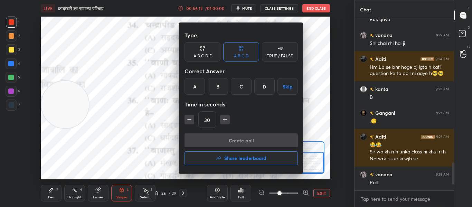
click at [192, 91] on div "A" at bounding box center [194, 86] width 20 height 17
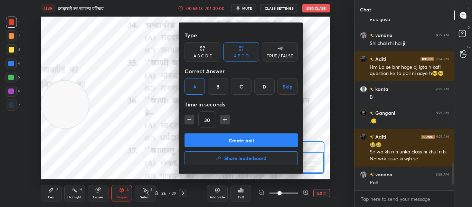
click at [207, 139] on button "Create poll" at bounding box center [240, 140] width 113 height 14
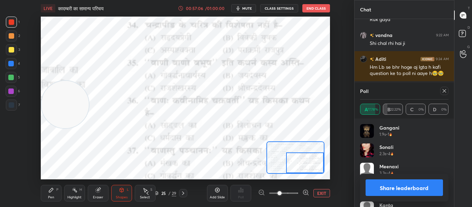
click at [446, 89] on icon at bounding box center [444, 91] width 6 height 6
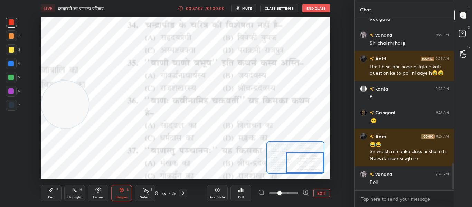
scroll to position [873, 0]
drag, startPoint x: 313, startPoint y: 164, endPoint x: 315, endPoint y: 170, distance: 6.7
click at [315, 170] on div at bounding box center [305, 162] width 38 height 21
click at [244, 194] on div "Poll" at bounding box center [240, 193] width 21 height 17
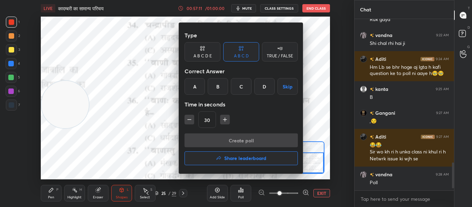
click at [213, 84] on div "B" at bounding box center [218, 86] width 20 height 17
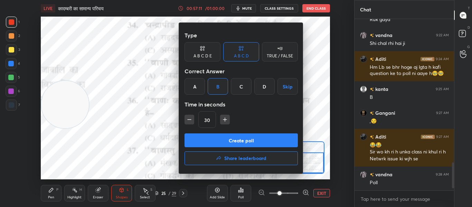
click at [219, 146] on button "Create poll" at bounding box center [240, 140] width 113 height 14
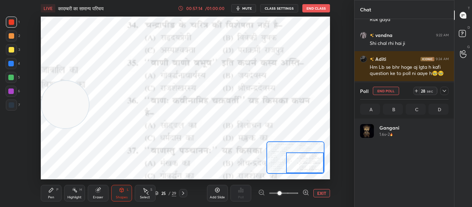
scroll to position [81, 86]
click at [13, 105] on div at bounding box center [12, 105] width 6 height 6
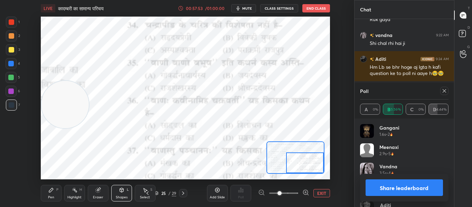
click at [268, 167] on div "Setting up your live class Poll for secs No correct answer Start poll" at bounding box center [185, 98] width 289 height 163
click at [445, 92] on icon at bounding box center [444, 91] width 6 height 6
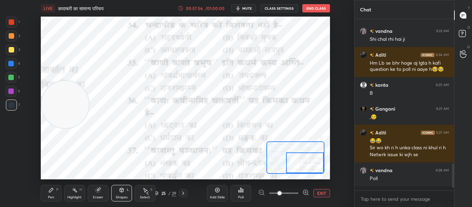
scroll to position [873, 0]
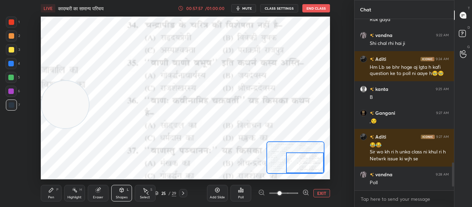
click at [325, 192] on button "EXIT" at bounding box center [321, 193] width 17 height 8
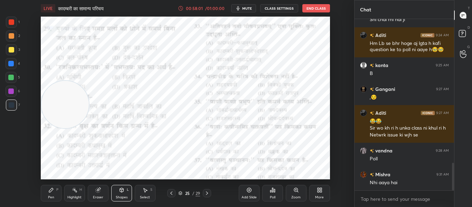
click at [207, 191] on icon at bounding box center [207, 193] width 6 height 6
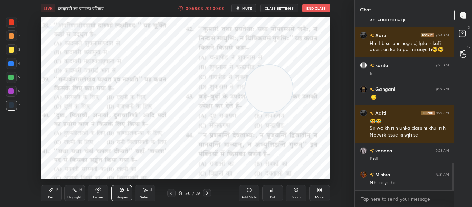
drag, startPoint x: 60, startPoint y: 118, endPoint x: 263, endPoint y: 101, distance: 204.1
click at [264, 102] on video at bounding box center [268, 88] width 47 height 47
drag, startPoint x: 260, startPoint y: 103, endPoint x: 141, endPoint y: 102, distance: 118.8
click at [141, 102] on video at bounding box center [150, 87] width 47 height 47
drag, startPoint x: 189, startPoint y: 89, endPoint x: 281, endPoint y: 84, distance: 92.3
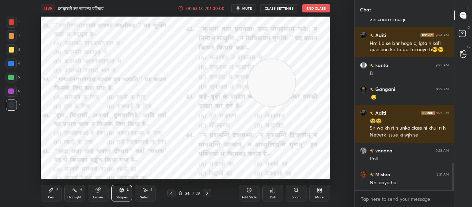
click at [278, 84] on video at bounding box center [271, 82] width 47 height 47
click at [294, 192] on icon at bounding box center [296, 190] width 6 height 6
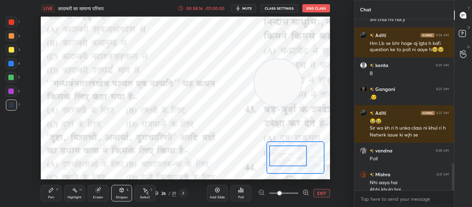
scroll to position [904, 0]
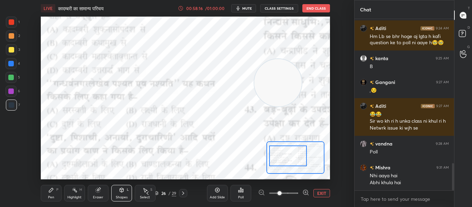
drag, startPoint x: 298, startPoint y: 163, endPoint x: 282, endPoint y: 157, distance: 17.1
click at [280, 145] on div at bounding box center [295, 157] width 58 height 32
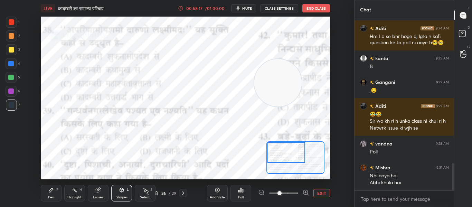
drag, startPoint x: 282, startPoint y: 157, endPoint x: 268, endPoint y: 149, distance: 16.9
click at [268, 149] on div at bounding box center [286, 152] width 38 height 21
drag, startPoint x: 279, startPoint y: 159, endPoint x: 278, endPoint y: 155, distance: 3.5
click at [278, 155] on div at bounding box center [286, 152] width 38 height 21
click at [244, 200] on div "Poll" at bounding box center [240, 193] width 21 height 17
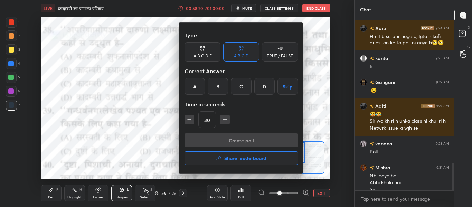
scroll to position [911, 0]
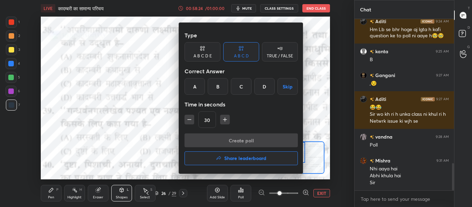
click at [197, 84] on div "A" at bounding box center [194, 86] width 20 height 17
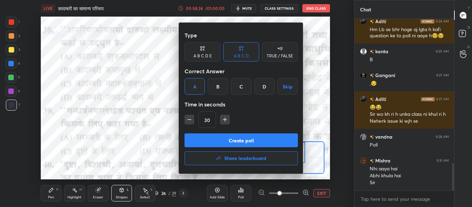
click at [219, 146] on button "Create poll" at bounding box center [240, 140] width 113 height 14
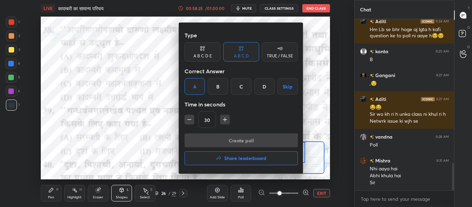
type textarea "x"
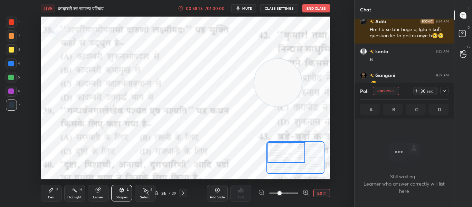
scroll to position [76, 97]
click at [13, 22] on div at bounding box center [12, 22] width 6 height 6
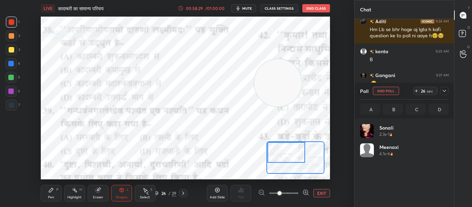
scroll to position [81, 86]
click at [6, 24] on div at bounding box center [11, 22] width 11 height 11
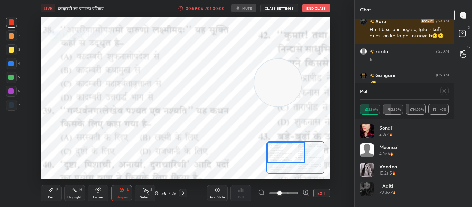
click at [349, 49] on div "1 2 3 4 5 6 7 C X Z C X Z E E Erase all H H LIVE कादम्बरी का सामान्य परिचय 00:5…" at bounding box center [177, 103] width 354 height 207
click at [342, 44] on div "Setting up your live class Poll for secs No correct answer Start poll" at bounding box center [185, 98] width 326 height 163
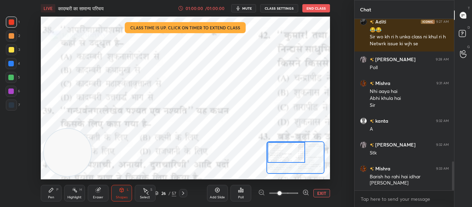
scroll to position [836, 0]
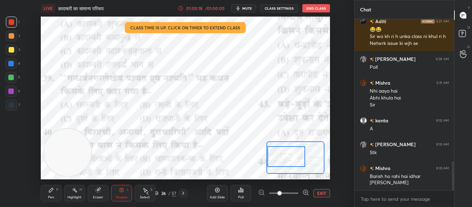
drag, startPoint x: 302, startPoint y: 152, endPoint x: 288, endPoint y: 156, distance: 14.4
click at [288, 156] on div at bounding box center [286, 156] width 38 height 21
click at [236, 188] on div "Poll" at bounding box center [240, 193] width 21 height 17
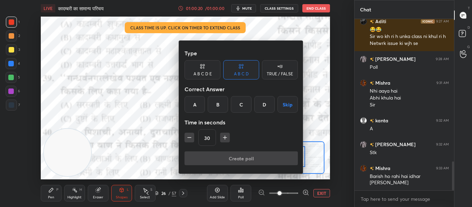
click at [218, 111] on div "B" at bounding box center [218, 104] width 20 height 17
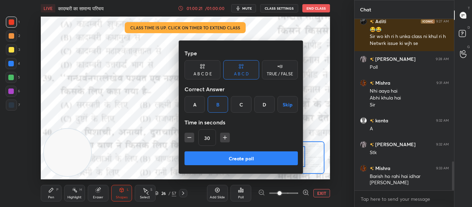
click at [215, 162] on button "Create poll" at bounding box center [240, 158] width 113 height 14
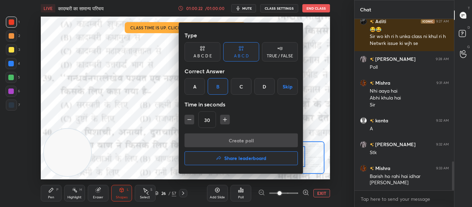
click at [147, 136] on div at bounding box center [236, 103] width 472 height 207
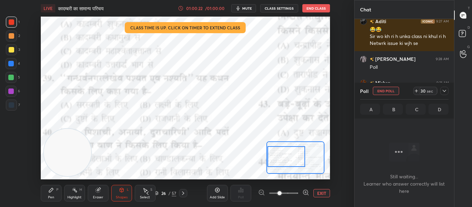
scroll to position [76, 97]
drag, startPoint x: 84, startPoint y: 154, endPoint x: 328, endPoint y: 93, distance: 251.7
click at [328, 93] on video at bounding box center [305, 91] width 47 height 47
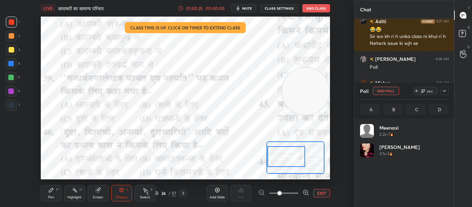
scroll to position [2, 2]
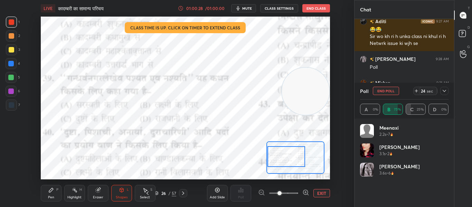
drag, startPoint x: 12, startPoint y: 75, endPoint x: 38, endPoint y: 75, distance: 25.9
click at [12, 75] on div at bounding box center [11, 78] width 6 height 6
click at [11, 93] on div at bounding box center [11, 91] width 6 height 6
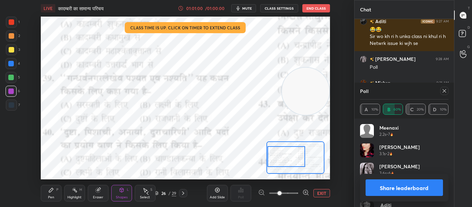
scroll to position [896, 0]
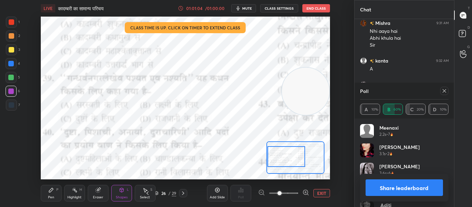
click at [405, 189] on button "Share leaderboard" at bounding box center [404, 187] width 78 height 17
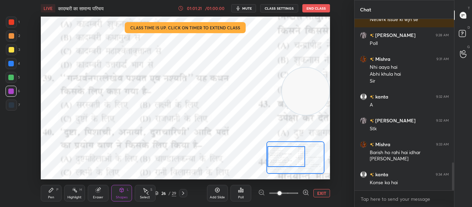
scroll to position [884, 0]
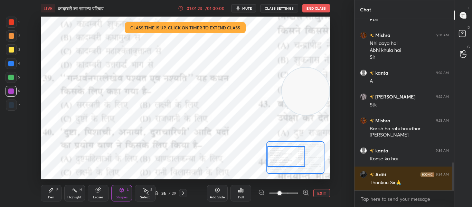
click at [159, 191] on div "26 / 29" at bounding box center [165, 193] width 22 height 6
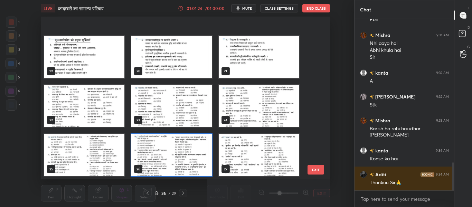
scroll to position [327, 0]
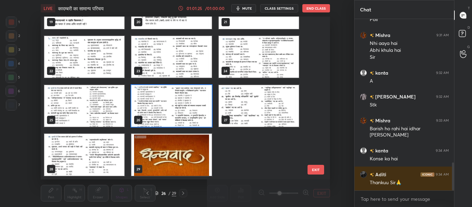
click at [186, 153] on img "grid" at bounding box center [171, 155] width 80 height 42
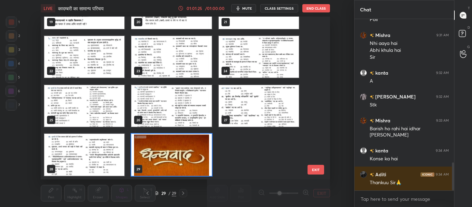
click at [186, 153] on img "grid" at bounding box center [171, 155] width 80 height 42
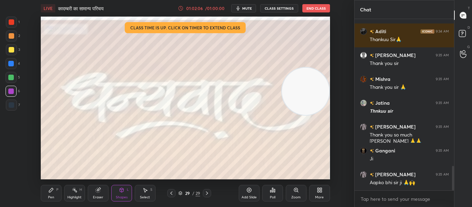
scroll to position [1051, 0]
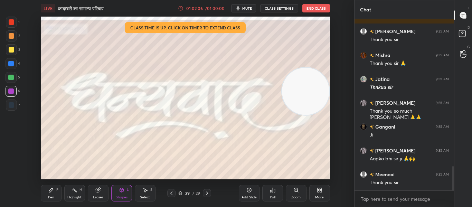
click at [312, 12] on div "LIVE कादम्बरी का सामान्य परिचय 01:02:06 / 01:00:00 mute CLASS SETTINGS End Class" at bounding box center [185, 8] width 289 height 17
click at [311, 9] on button "End Class" at bounding box center [316, 8] width 28 height 8
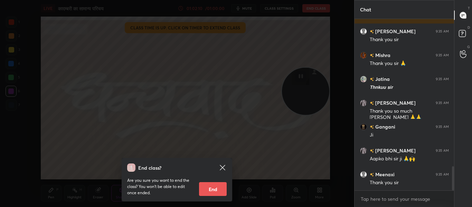
click at [219, 191] on button "End" at bounding box center [213, 189] width 28 height 14
type textarea "x"
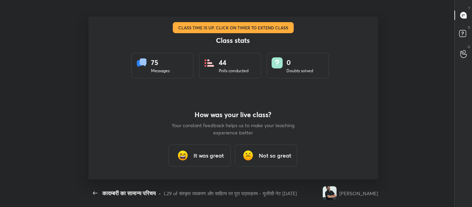
scroll to position [0, 0]
click at [209, 161] on div "It was great" at bounding box center [200, 155] width 62 height 22
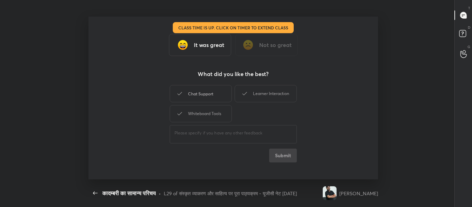
drag, startPoint x: 212, startPoint y: 91, endPoint x: 222, endPoint y: 91, distance: 10.0
click at [213, 91] on div "Chat Support" at bounding box center [201, 93] width 62 height 17
drag, startPoint x: 255, startPoint y: 88, endPoint x: 251, endPoint y: 92, distance: 6.4
click at [256, 87] on div "Learner Interaction" at bounding box center [266, 93] width 62 height 17
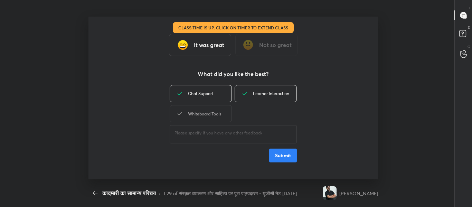
click at [209, 115] on div "Whiteboard Tools" at bounding box center [201, 113] width 62 height 17
click at [278, 151] on button "Submit" at bounding box center [283, 156] width 28 height 14
